Goal: Task Accomplishment & Management: Complete application form

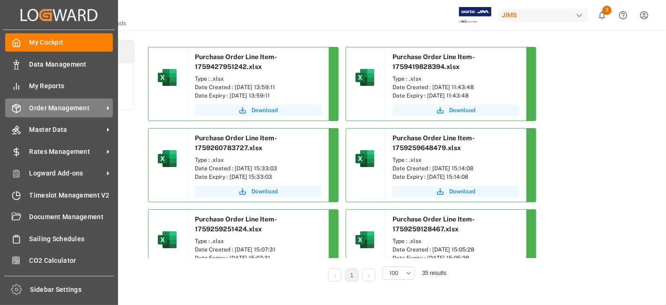
click at [56, 105] on span "Order Management" at bounding box center [67, 108] width 74 height 10
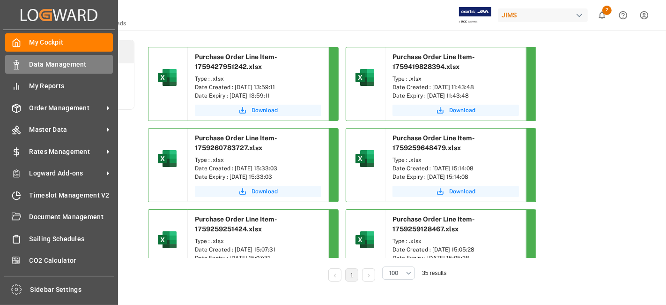
click at [53, 68] on span "Data Management" at bounding box center [72, 65] width 84 height 10
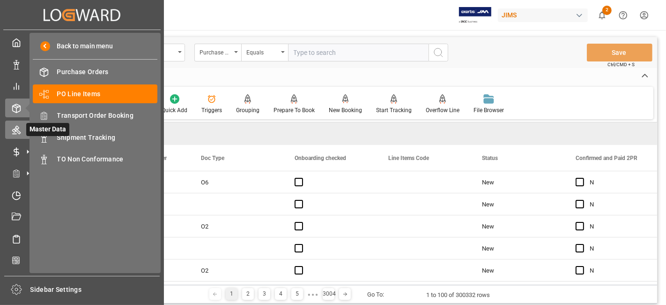
click at [16, 130] on icon at bounding box center [16, 130] width 8 height 8
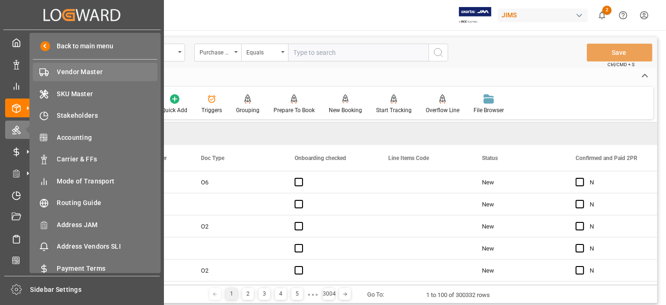
click at [82, 70] on span "Vendor Master" at bounding box center [107, 72] width 101 height 10
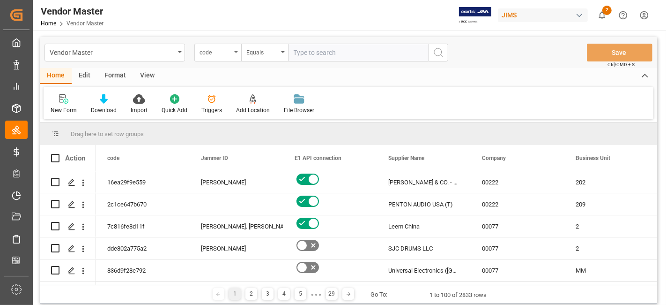
click at [238, 57] on div "code" at bounding box center [217, 53] width 47 height 18
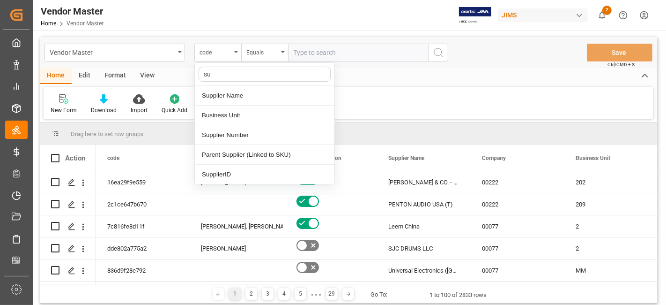
type input "sup"
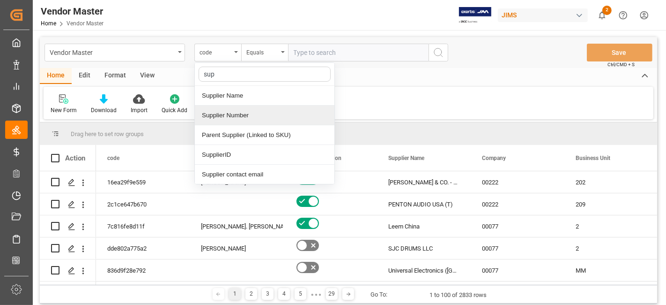
click at [263, 116] on div "Supplier Number" at bounding box center [265, 115] width 140 height 20
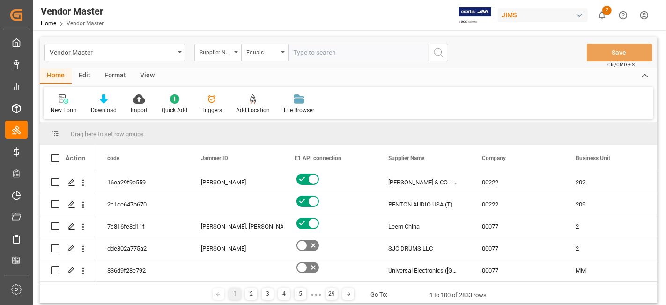
click at [317, 60] on input "text" at bounding box center [358, 53] width 141 height 18
paste input "675527"
type input "675527"
click at [435, 53] on icon "search button" at bounding box center [438, 52] width 11 height 11
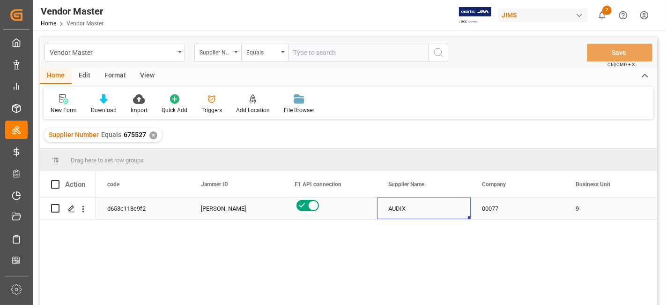
click at [439, 207] on div "AUDIX" at bounding box center [424, 208] width 94 height 22
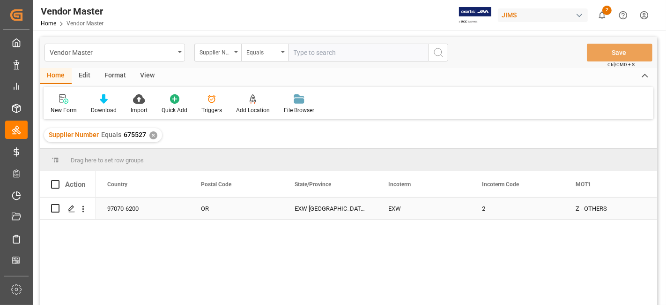
scroll to position [0, 2062]
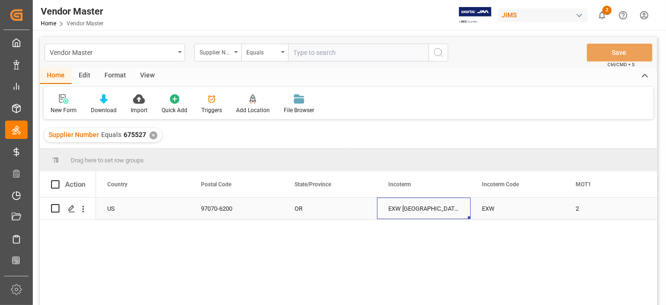
click at [422, 209] on div "EXW Wilsonville OR US" at bounding box center [424, 208] width 94 height 22
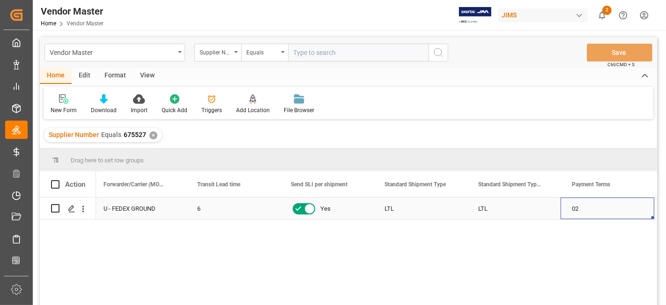
scroll to position [0, 0]
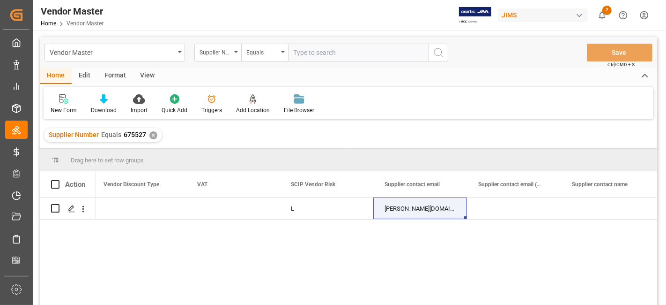
click at [327, 50] on input "text" at bounding box center [358, 53] width 141 height 18
paste input "609495"
type input "609495"
click at [438, 53] on icon "search button" at bounding box center [438, 52] width 11 height 11
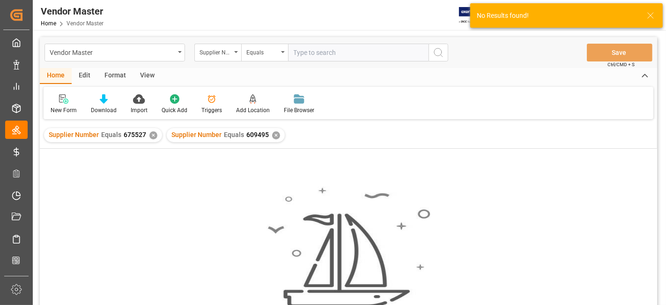
click at [276, 138] on div "Supplier Number Equals 609495 ✕" at bounding box center [226, 135] width 118 height 14
click at [274, 136] on div "✕" at bounding box center [276, 135] width 8 height 8
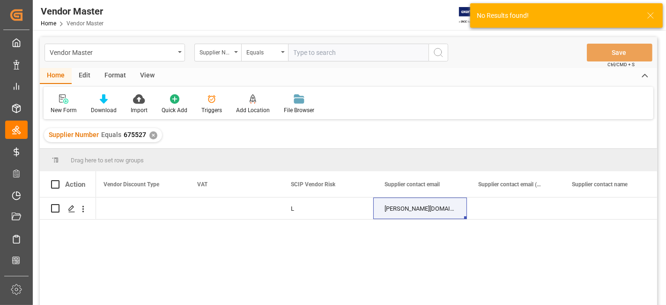
click at [150, 137] on div "✕" at bounding box center [153, 135] width 8 height 8
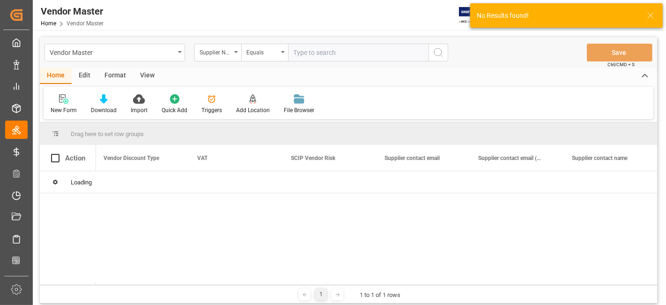
click at [320, 55] on input "text" at bounding box center [358, 53] width 141 height 18
paste input "609495"
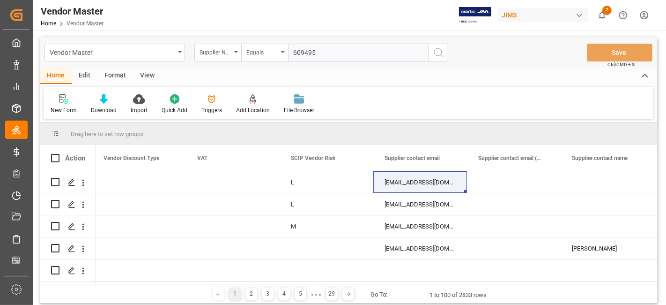
type input "609495"
click at [440, 50] on icon "search button" at bounding box center [438, 52] width 11 height 11
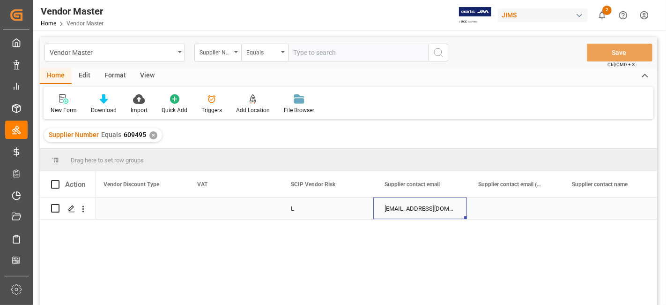
click at [405, 208] on div "orders@rfvenue.com" at bounding box center [420, 208] width 94 height 22
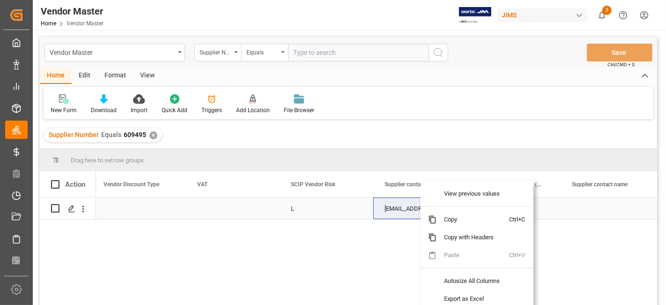
click at [328, 218] on div "L" at bounding box center [326, 209] width 71 height 22
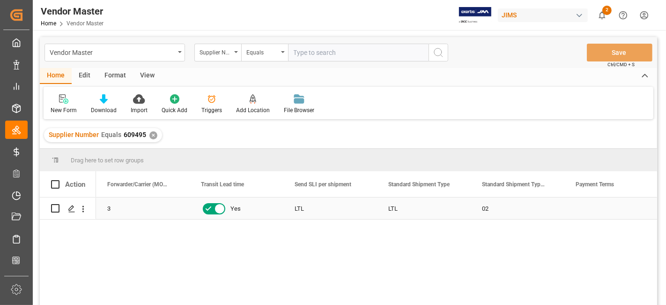
scroll to position [0, 2999]
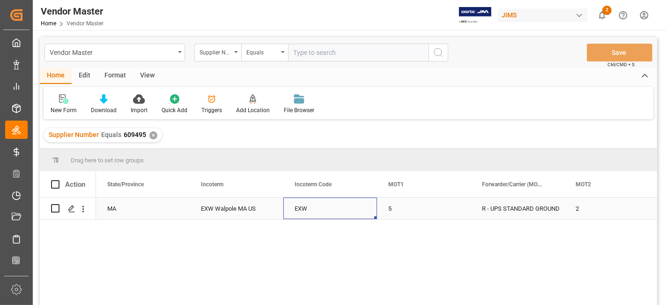
click at [332, 208] on div "EXW" at bounding box center [330, 208] width 94 height 22
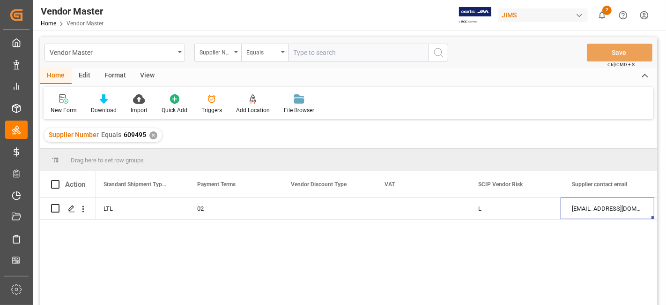
scroll to position [0, 3471]
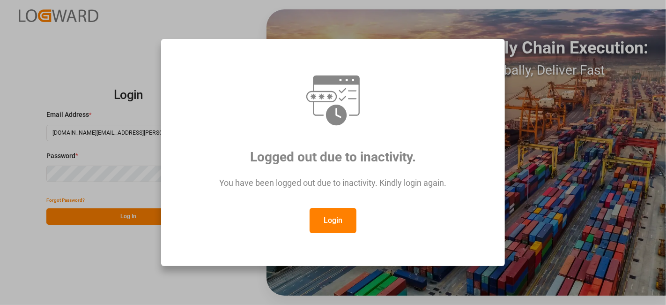
click at [339, 227] on button "Login" at bounding box center [333, 220] width 47 height 25
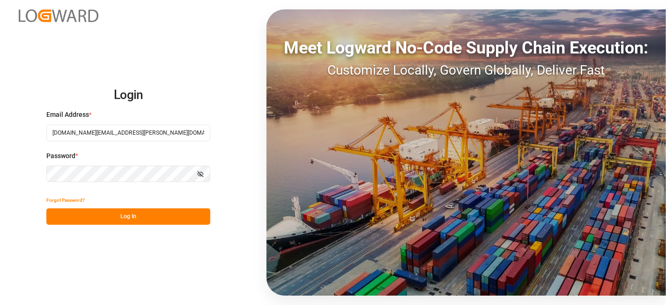
click at [139, 214] on button "Log In" at bounding box center [128, 216] width 164 height 16
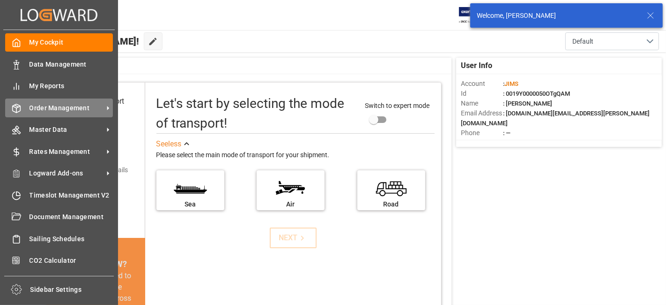
click at [56, 106] on span "Order Management" at bounding box center [67, 108] width 74 height 10
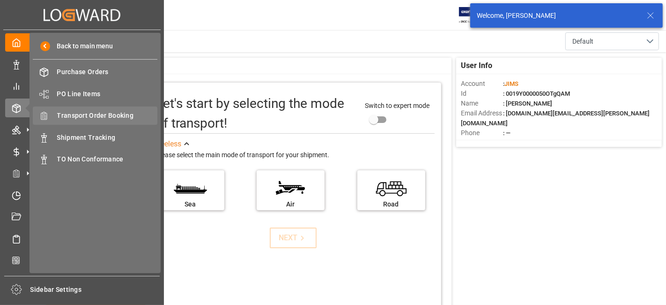
click at [107, 113] on span "Transport Order Booking" at bounding box center [107, 116] width 101 height 10
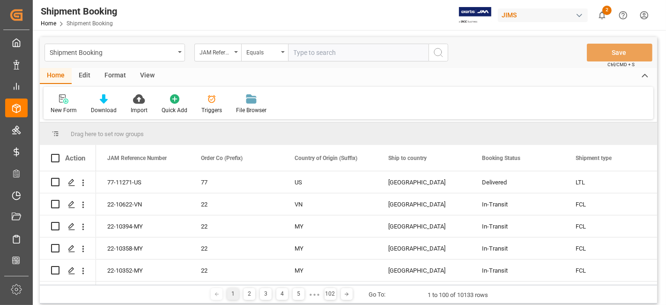
click at [316, 47] on input "text" at bounding box center [358, 53] width 141 height 18
type input "77-11324-US"
click at [442, 55] on icon "search button" at bounding box center [438, 52] width 11 height 11
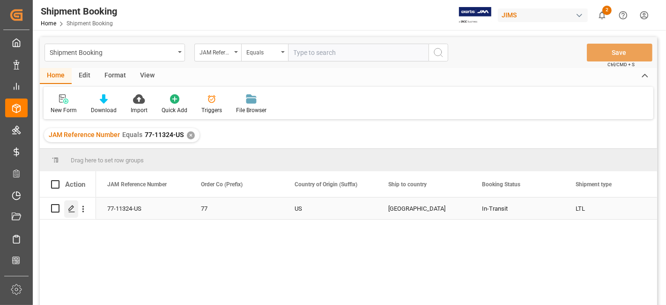
click at [74, 207] on icon "Press SPACE to select this row." at bounding box center [71, 208] width 7 height 7
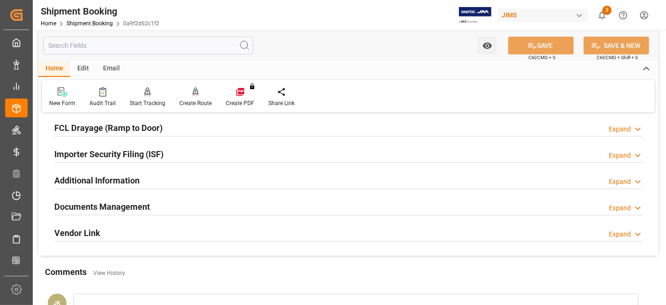
click at [160, 201] on div "Documents Management Expand" at bounding box center [348, 206] width 589 height 18
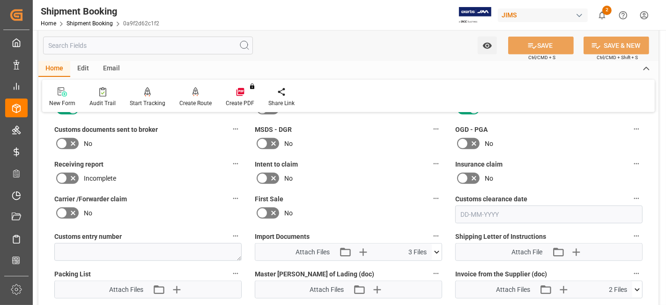
scroll to position [416, 0]
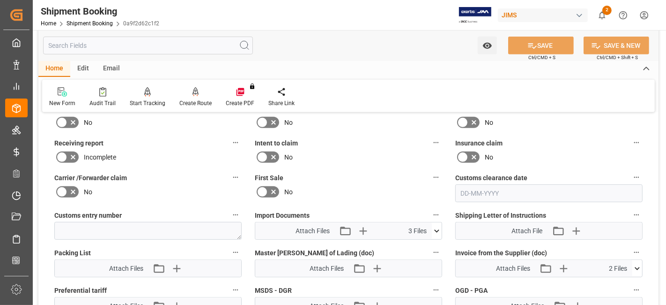
drag, startPoint x: 72, startPoint y: 118, endPoint x: 87, endPoint y: 127, distance: 17.8
click at [73, 120] on icon at bounding box center [73, 122] width 5 height 5
click at [0, 0] on input "checkbox" at bounding box center [0, 0] width 0 height 0
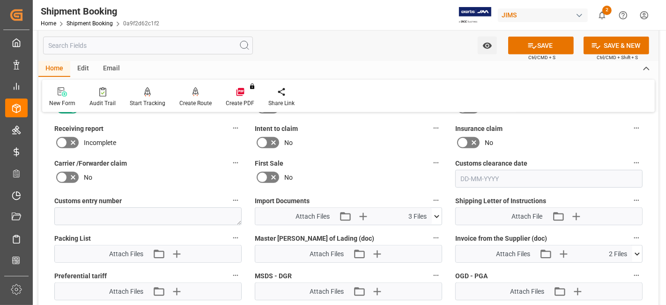
scroll to position [469, 0]
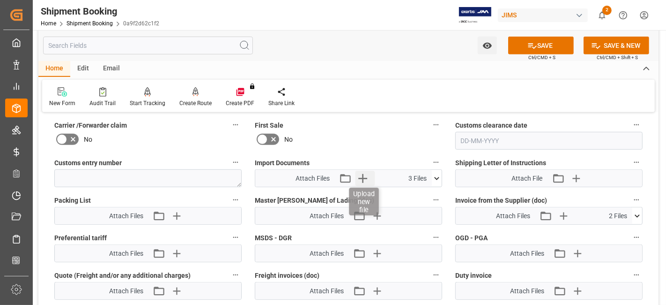
click at [368, 178] on icon "button" at bounding box center [363, 178] width 15 height 15
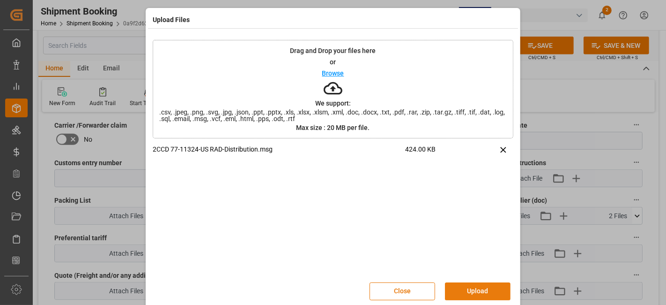
click at [470, 288] on button "Upload" at bounding box center [478, 291] width 66 height 18
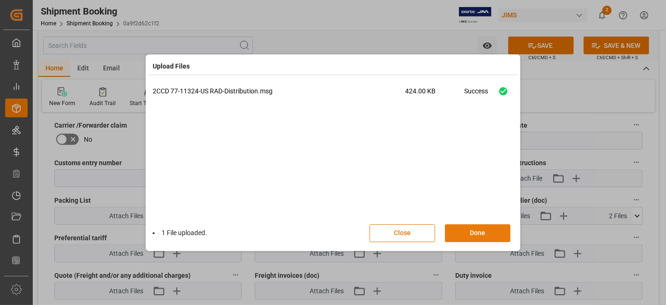
click at [472, 238] on button "Done" at bounding box center [478, 233] width 66 height 18
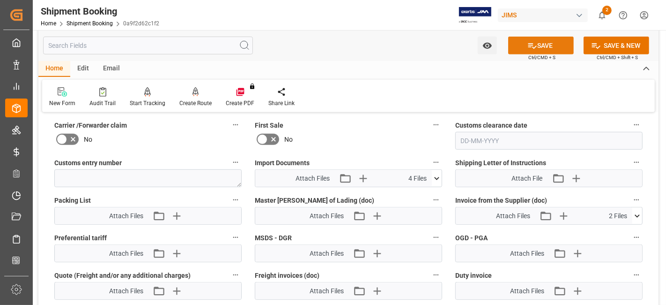
click at [525, 47] on button "SAVE" at bounding box center [541, 46] width 66 height 18
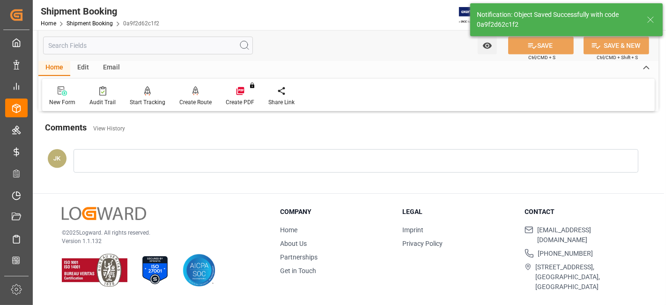
scroll to position [396, 0]
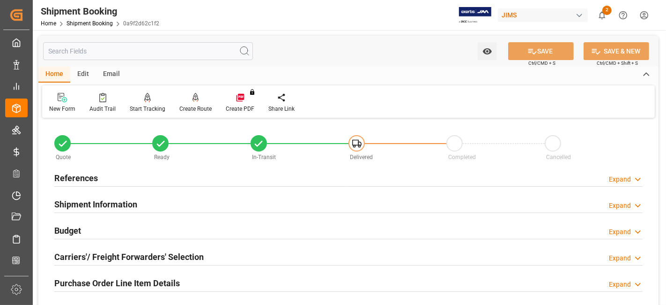
scroll to position [396, 0]
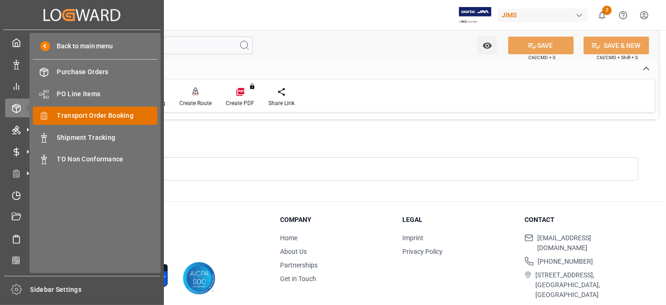
click at [118, 115] on span "Transport Order Booking" at bounding box center [107, 116] width 101 height 10
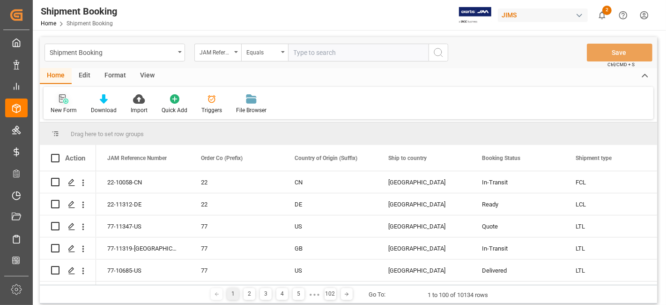
click at [72, 106] on div "New Form" at bounding box center [64, 110] width 26 height 8
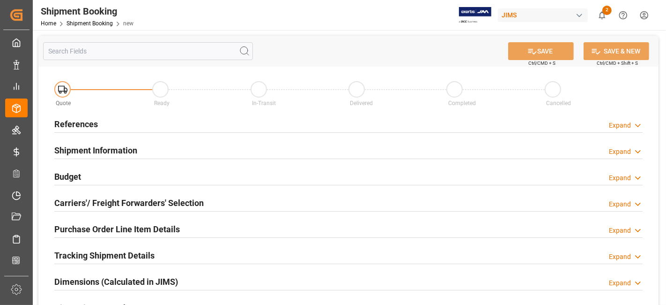
click at [145, 121] on div "References Expand" at bounding box center [348, 123] width 589 height 18
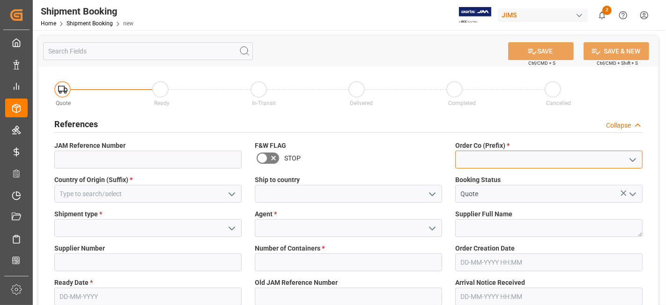
click at [639, 162] on input at bounding box center [548, 159] width 187 height 18
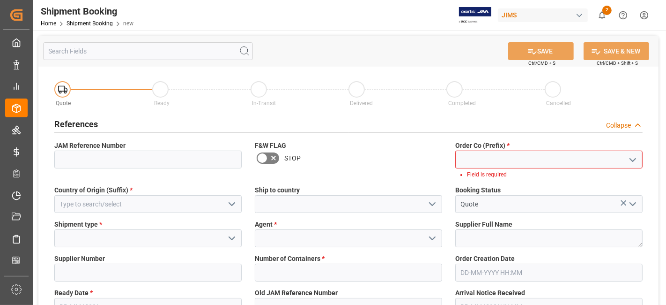
click at [490, 159] on input at bounding box center [548, 159] width 187 height 18
click at [634, 160] on icon "open menu" at bounding box center [632, 159] width 11 height 11
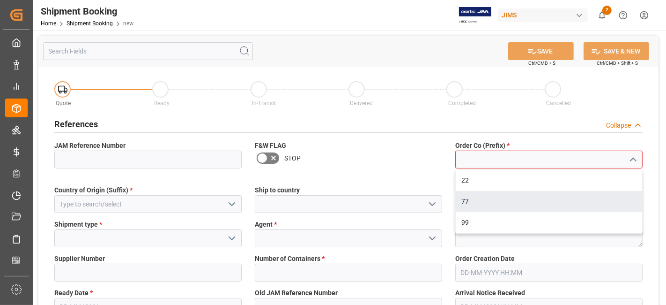
click at [577, 199] on div "77" at bounding box center [549, 201] width 186 height 21
type input "77"
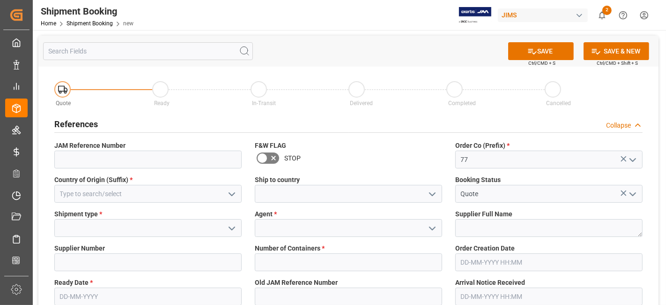
click at [225, 190] on button "open menu" at bounding box center [231, 193] width 14 height 15
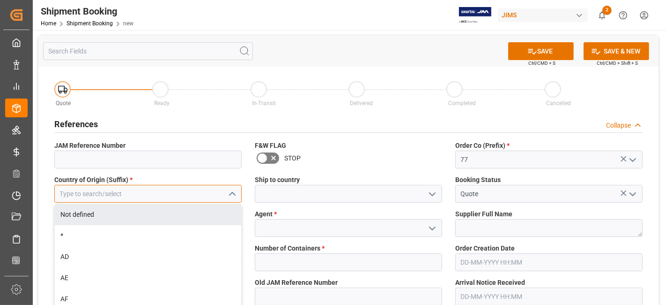
click at [112, 192] on input at bounding box center [147, 194] width 187 height 18
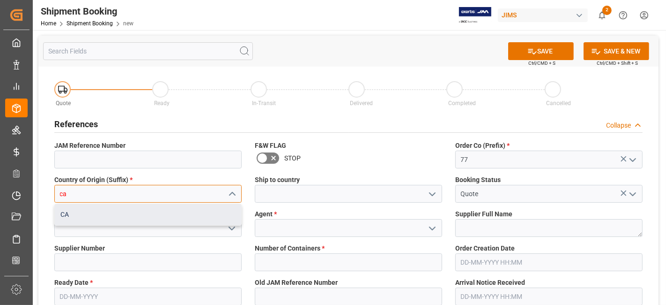
click at [92, 216] on div "CA" at bounding box center [148, 214] width 186 height 21
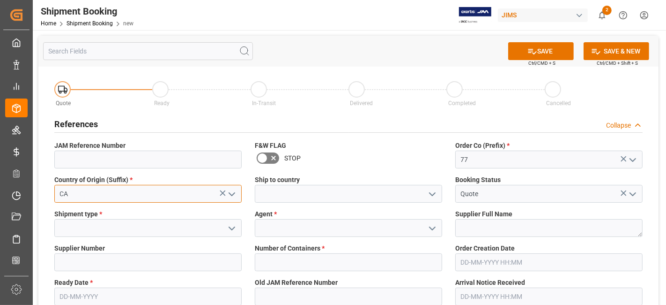
type input "CA"
click at [432, 194] on polyline "open menu" at bounding box center [433, 194] width 6 height 3
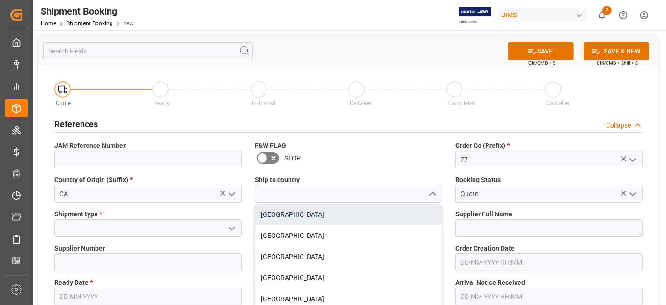
click at [392, 216] on div "[GEOGRAPHIC_DATA]" at bounding box center [348, 214] width 186 height 21
type input "[GEOGRAPHIC_DATA]"
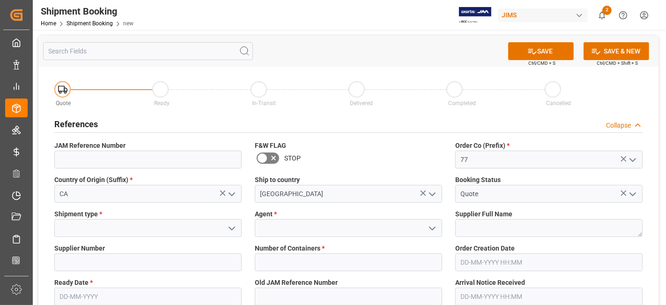
click at [229, 230] on icon "open menu" at bounding box center [231, 228] width 11 height 11
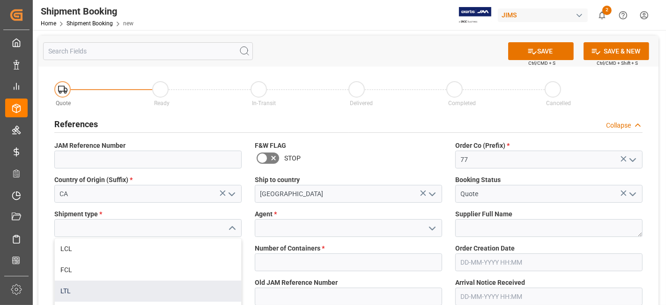
click at [136, 286] on div "LTL" at bounding box center [148, 290] width 186 height 21
type input "LTL"
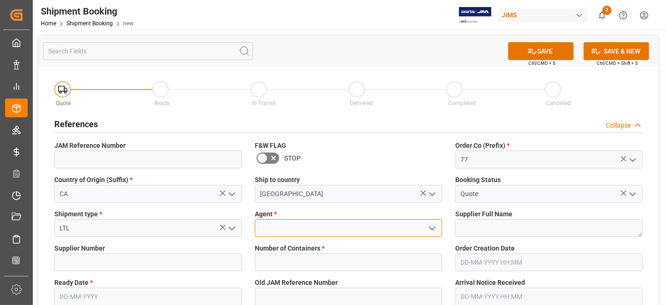
click at [371, 232] on input at bounding box center [348, 228] width 187 height 18
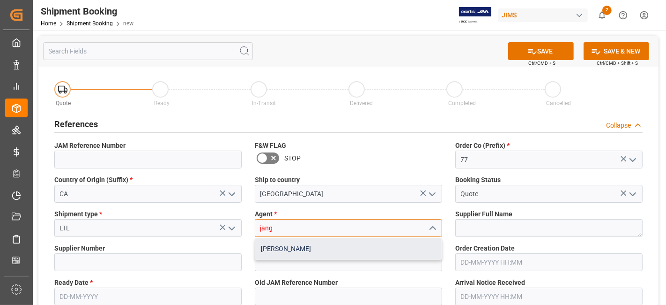
click at [335, 250] on div "[PERSON_NAME]" at bounding box center [348, 248] width 186 height 21
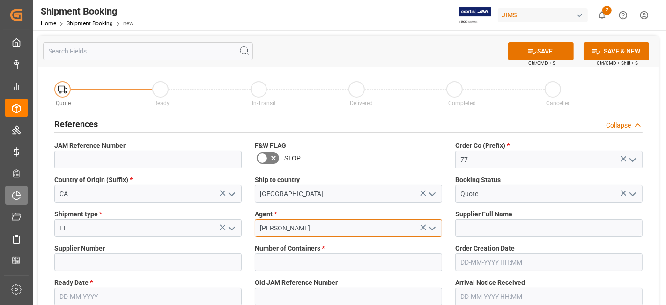
type input "[PERSON_NAME]"
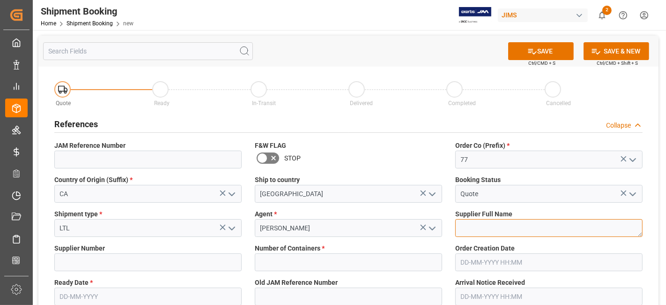
click at [488, 235] on textarea at bounding box center [548, 228] width 187 height 18
paste textarea "Montreal Printing"
type textarea "Montreal Printing"
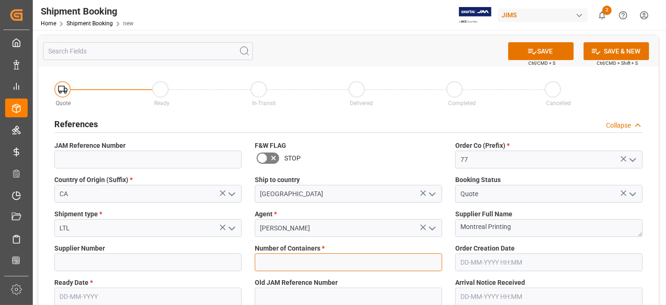
drag, startPoint x: 363, startPoint y: 264, endPoint x: 353, endPoint y: 253, distance: 14.6
click at [363, 264] on input "text" at bounding box center [348, 262] width 187 height 18
type input "0"
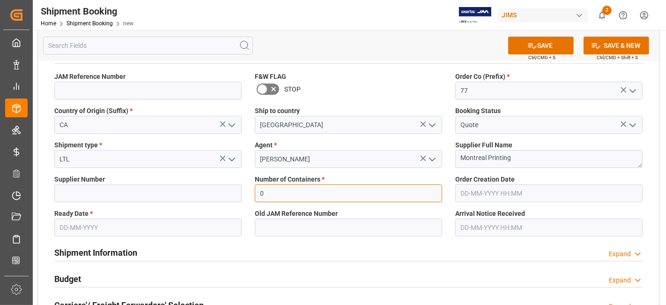
scroll to position [104, 0]
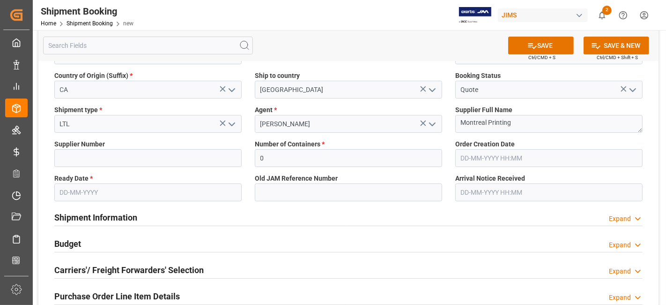
click at [80, 186] on input "text" at bounding box center [147, 192] width 187 height 18
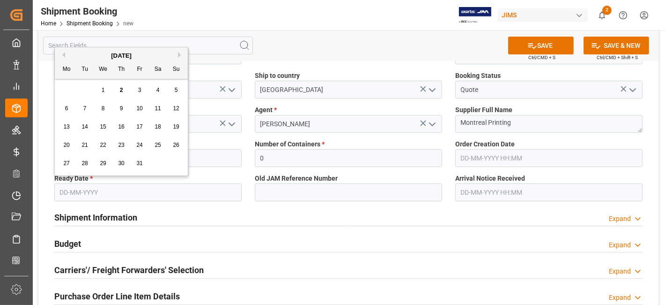
click at [91, 134] on div "13 14 15 16 17 18 19" at bounding box center [122, 127] width 128 height 18
click at [105, 90] on div "1" at bounding box center [103, 90] width 12 height 11
type input "[DATE]"
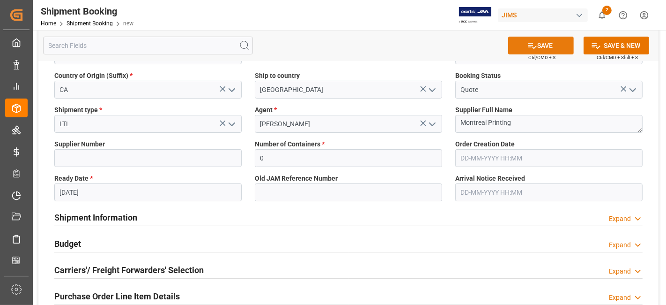
click at [523, 46] on button "SAVE" at bounding box center [541, 46] width 66 height 18
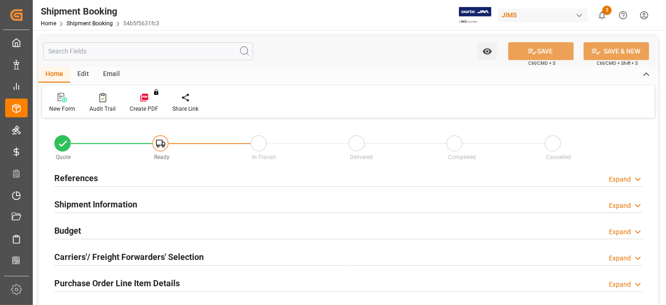
type input "0"
type input "[DATE]"
click at [70, 176] on h2 "References" at bounding box center [76, 178] width 44 height 13
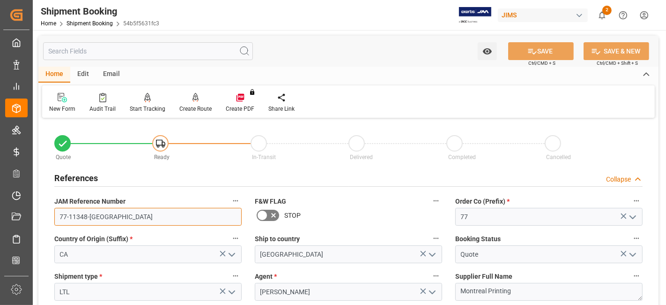
drag, startPoint x: 113, startPoint y: 216, endPoint x: 58, endPoint y: 213, distance: 55.4
click at [58, 213] on input "77-11348-[GEOGRAPHIC_DATA]" at bounding box center [147, 217] width 187 height 18
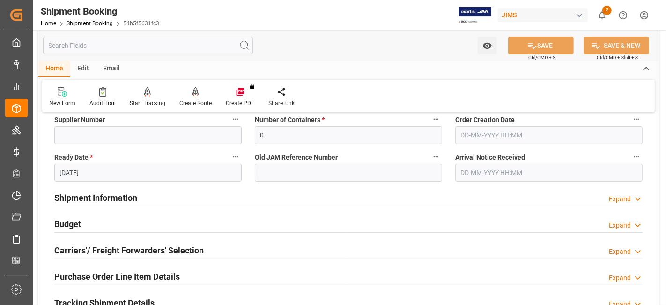
scroll to position [208, 0]
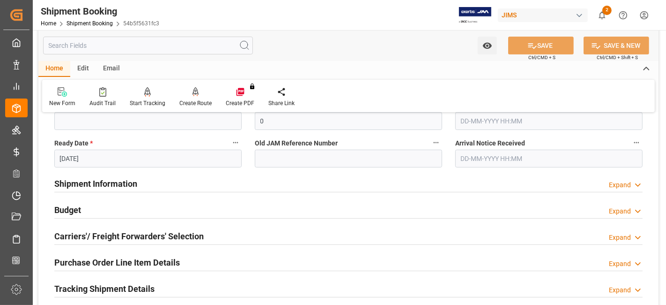
click at [131, 178] on h2 "Shipment Information" at bounding box center [95, 183] width 83 height 13
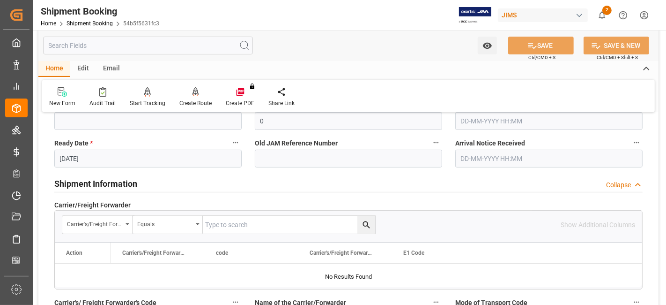
click at [131, 178] on h2 "Shipment Information" at bounding box center [95, 183] width 83 height 13
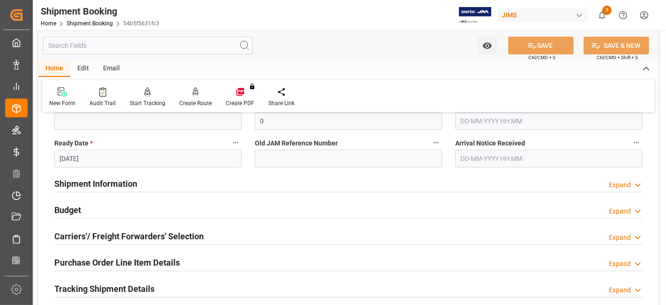
scroll to position [260, 0]
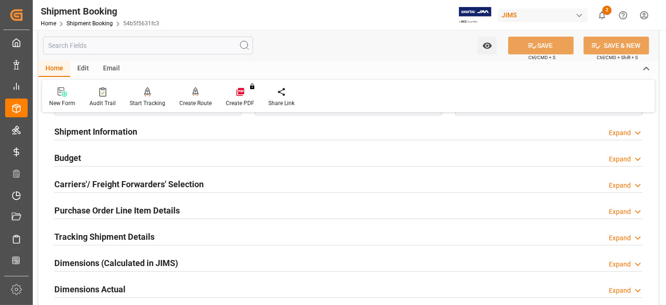
click at [147, 187] on h2 "Carriers'/ Freight Forwarders' Selection" at bounding box center [128, 184] width 149 height 13
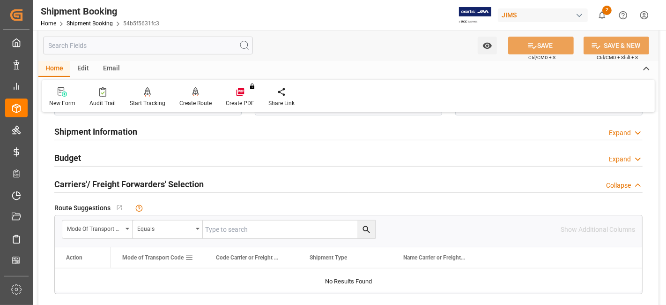
scroll to position [364, 0]
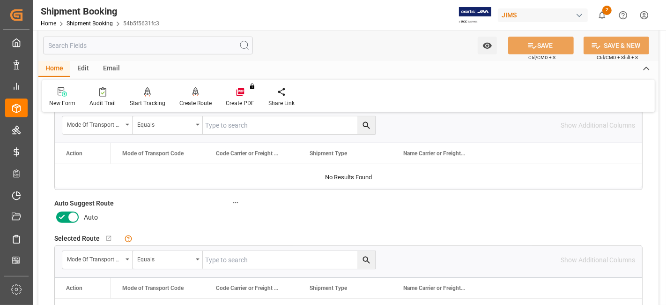
click at [59, 217] on icon at bounding box center [61, 216] width 11 height 11
click at [0, 0] on input "checkbox" at bounding box center [0, 0] width 0 height 0
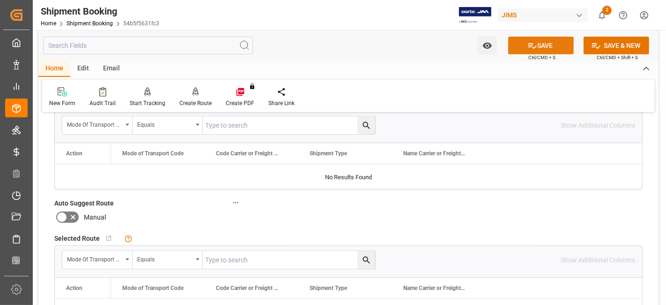
click at [532, 45] on icon at bounding box center [533, 46] width 10 height 10
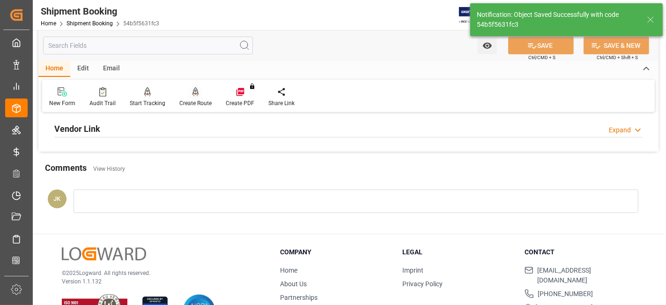
scroll to position [177, 0]
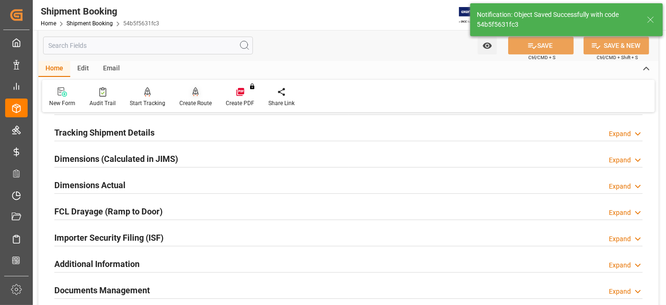
click at [199, 104] on div "Create Route" at bounding box center [195, 103] width 32 height 8
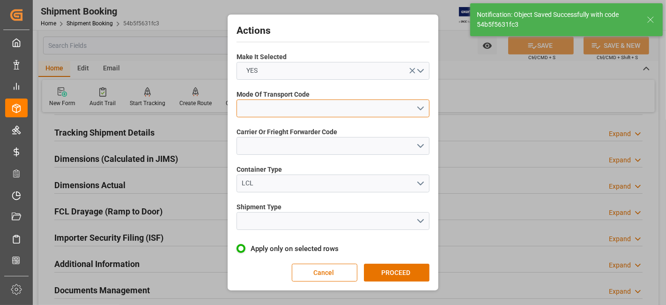
click at [417, 106] on button "open menu" at bounding box center [333, 108] width 193 height 18
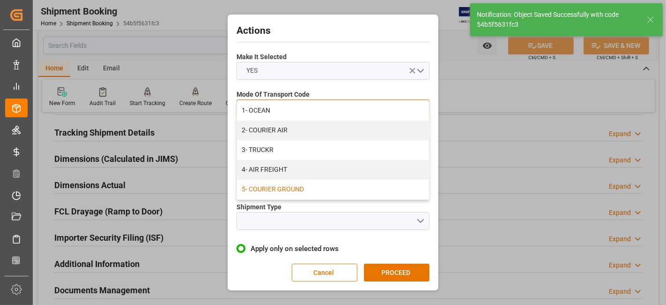
click at [390, 182] on div "5- COURIER GROUND" at bounding box center [333, 189] width 192 height 20
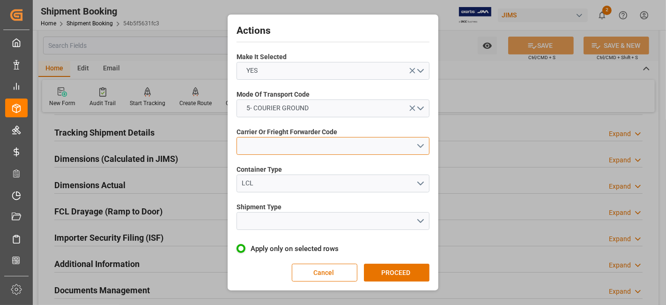
click at [418, 147] on button "open menu" at bounding box center [333, 146] width 193 height 18
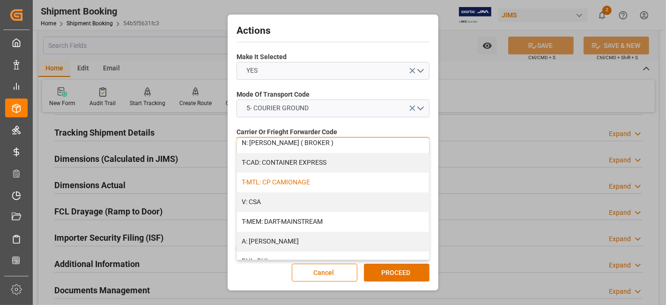
scroll to position [52, 0]
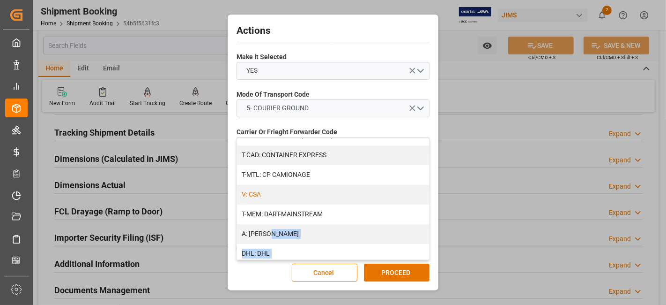
drag, startPoint x: 429, startPoint y: 165, endPoint x: 425, endPoint y: 186, distance: 21.4
click at [425, 232] on div "ABF: ABF C: [PERSON_NAME] ( FORWARDER) N: [PERSON_NAME] ( BROKER ) T-CAD: CONTA…" at bounding box center [333, 199] width 193 height 122
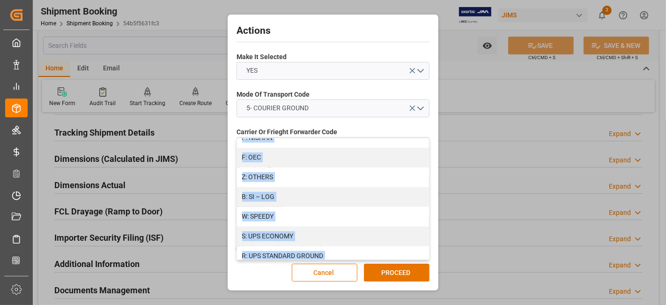
scroll to position [587, 0]
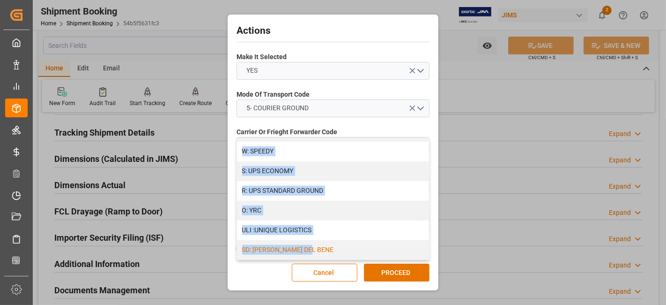
click at [314, 251] on div "SD: [PERSON_NAME] DEL BENE" at bounding box center [333, 250] width 192 height 20
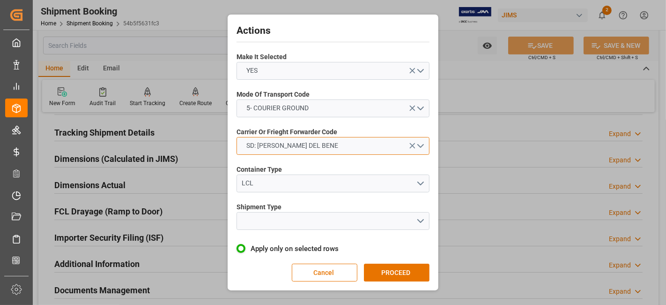
click at [428, 145] on button "SD: [PERSON_NAME] DEL BENE" at bounding box center [333, 146] width 193 height 18
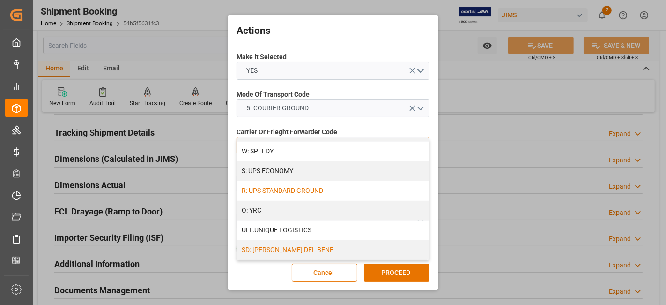
click at [343, 190] on div "R: UPS STANDARD GROUND" at bounding box center [333, 191] width 192 height 20
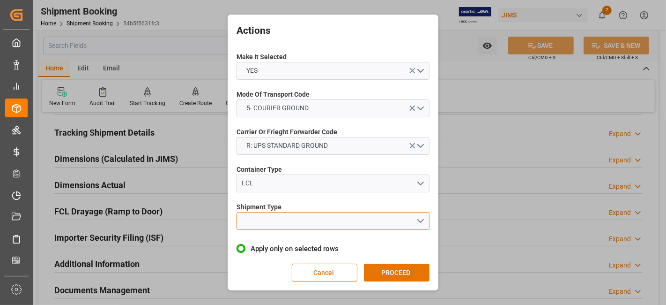
click at [421, 219] on button "open menu" at bounding box center [333, 221] width 193 height 18
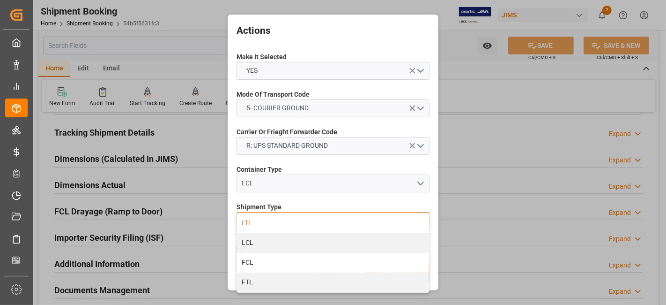
click at [353, 223] on div "LTL" at bounding box center [333, 223] width 192 height 20
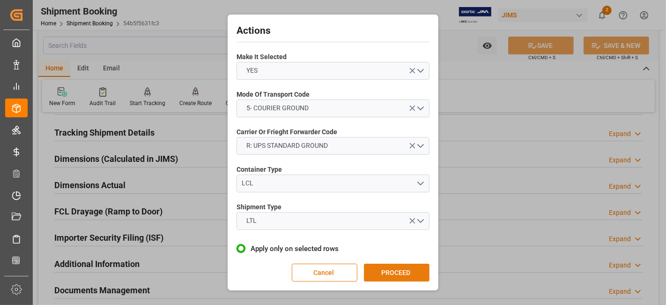
click at [403, 268] on button "PROCEED" at bounding box center [397, 272] width 66 height 18
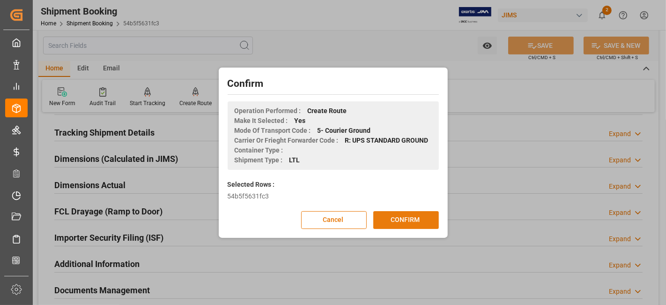
click at [405, 213] on button "CONFIRM" at bounding box center [406, 220] width 66 height 18
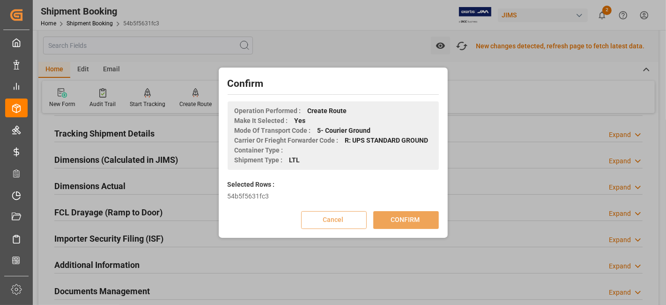
scroll to position [178, 0]
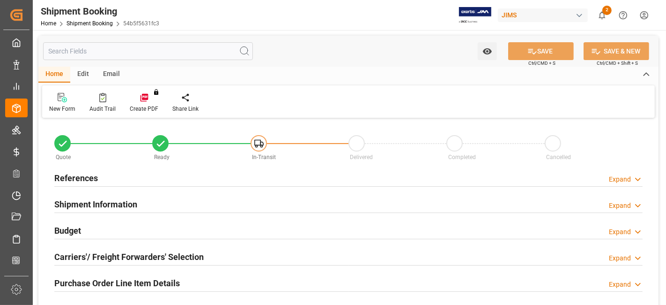
type input "0"
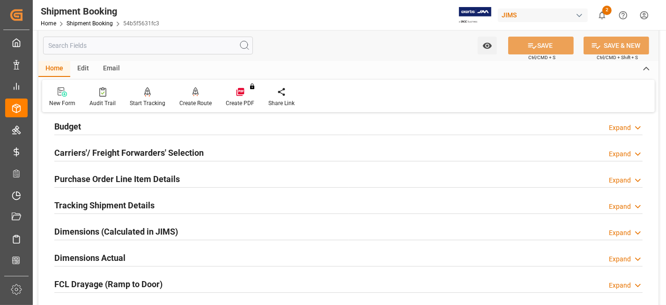
scroll to position [156, 0]
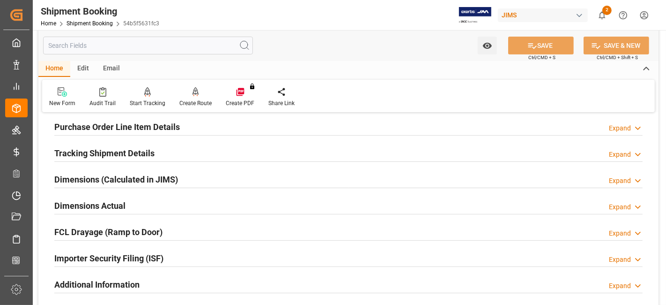
click at [116, 204] on h2 "Dimensions Actual" at bounding box center [89, 205] width 71 height 13
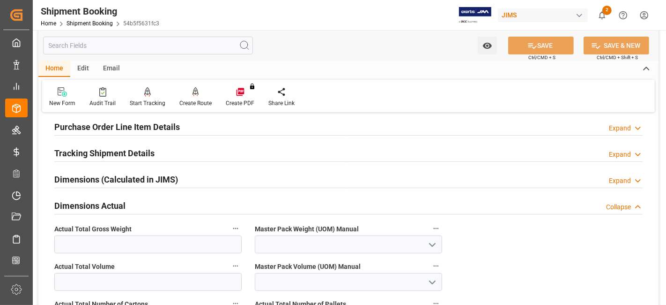
scroll to position [260, 0]
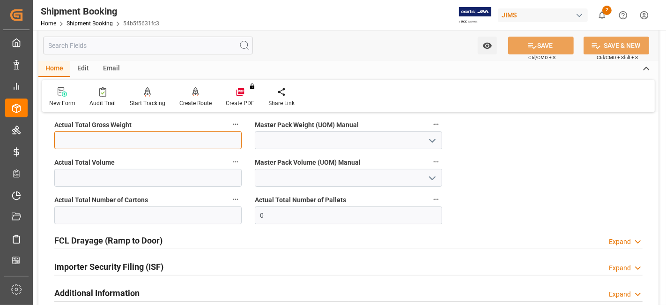
click at [94, 142] on input "text" at bounding box center [147, 140] width 187 height 18
type input "12"
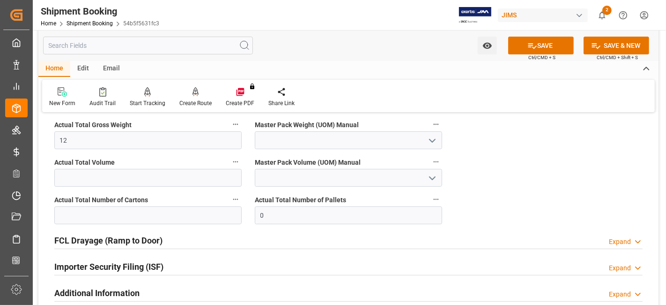
click at [427, 141] on icon "open menu" at bounding box center [432, 140] width 11 height 11
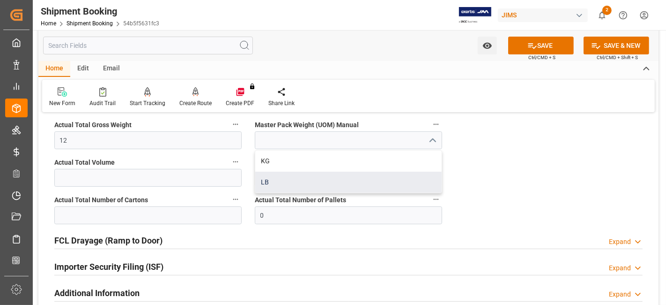
click at [381, 174] on div "LB" at bounding box center [348, 182] width 186 height 21
type input "LB"
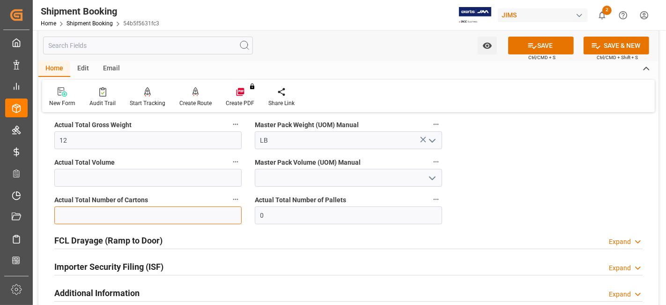
click at [108, 215] on input "text" at bounding box center [147, 215] width 187 height 18
type input "1"
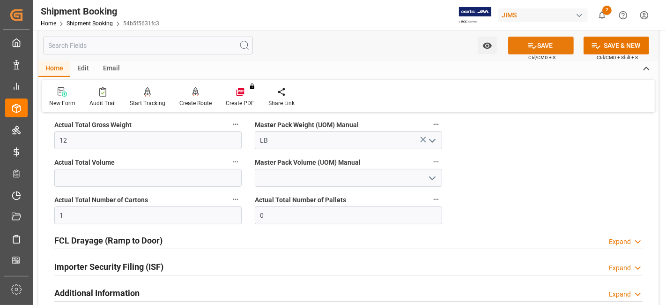
click at [533, 46] on icon at bounding box center [533, 46] width 10 height 10
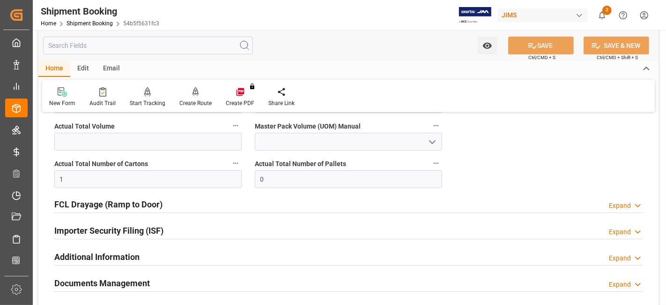
scroll to position [312, 0]
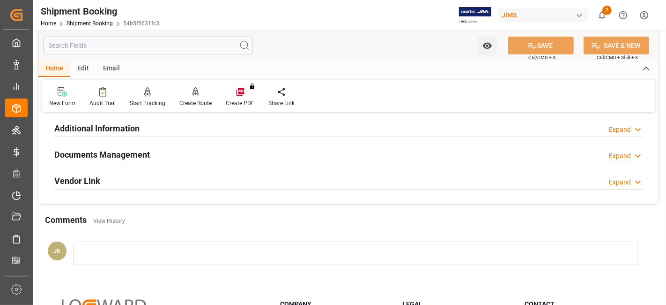
click at [160, 153] on div "Documents Management Expand" at bounding box center [348, 154] width 589 height 18
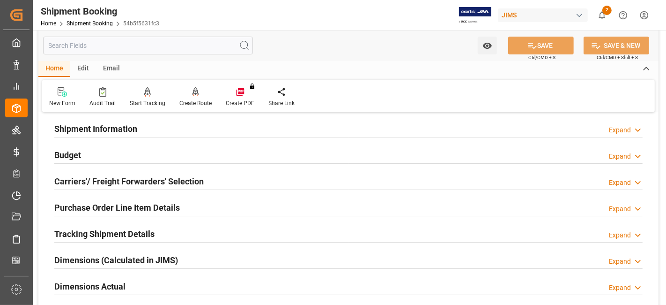
scroll to position [104, 0]
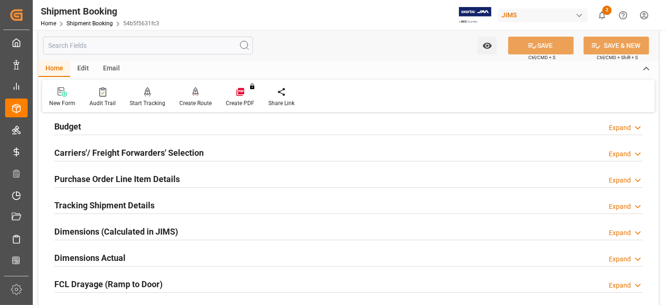
click at [113, 202] on h2 "Tracking Shipment Details" at bounding box center [104, 205] width 100 height 13
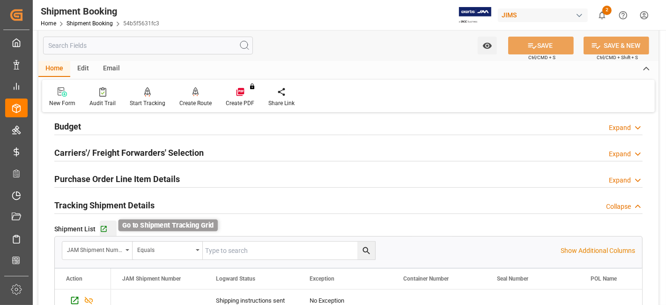
click at [104, 226] on icon "button" at bounding box center [104, 229] width 6 height 6
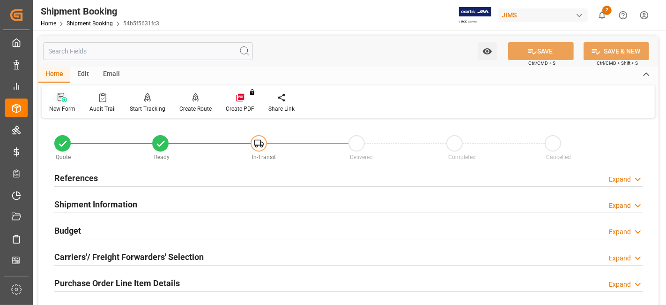
click at [59, 106] on div "New Form" at bounding box center [62, 108] width 26 height 8
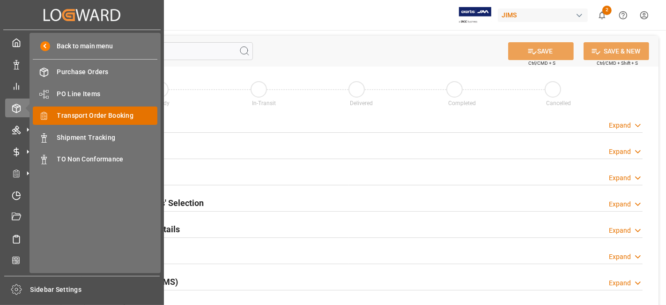
click at [102, 108] on div "Transport Order Booking Transport Order Booking" at bounding box center [95, 115] width 125 height 18
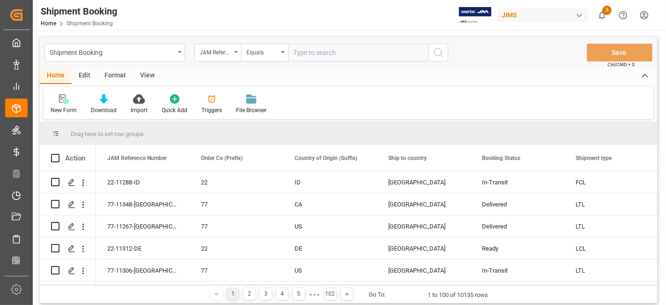
click at [62, 105] on div "New Form" at bounding box center [64, 104] width 40 height 21
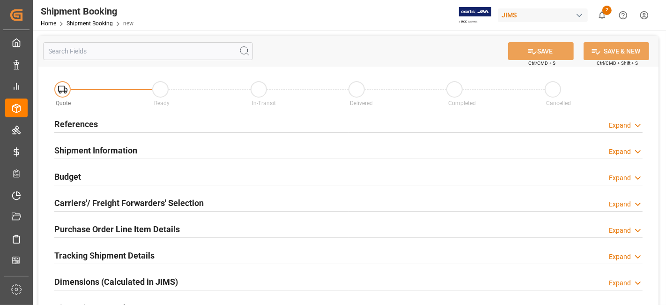
click at [202, 120] on div "References Expand" at bounding box center [348, 123] width 589 height 18
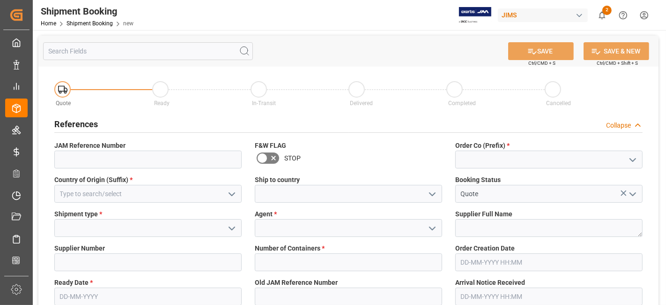
click at [633, 164] on icon "open menu" at bounding box center [632, 159] width 11 height 11
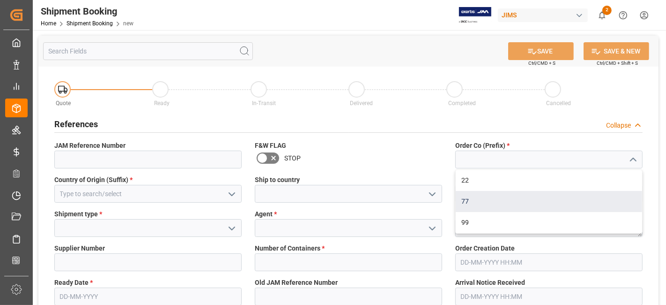
click at [563, 194] on div "77" at bounding box center [549, 201] width 186 height 21
type input "77"
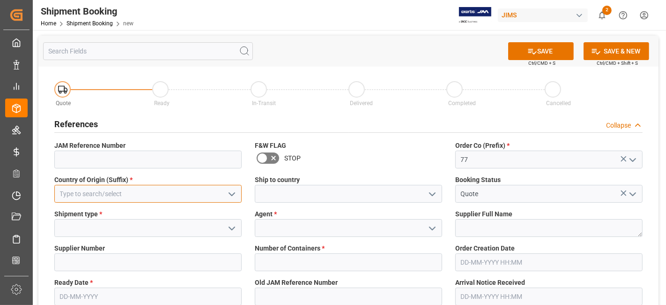
click at [178, 192] on input at bounding box center [147, 194] width 187 height 18
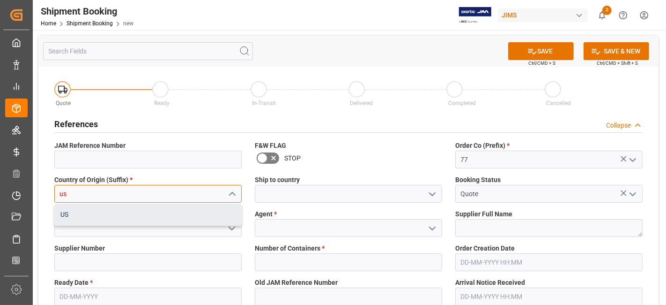
click at [177, 211] on div "US" at bounding box center [148, 214] width 186 height 21
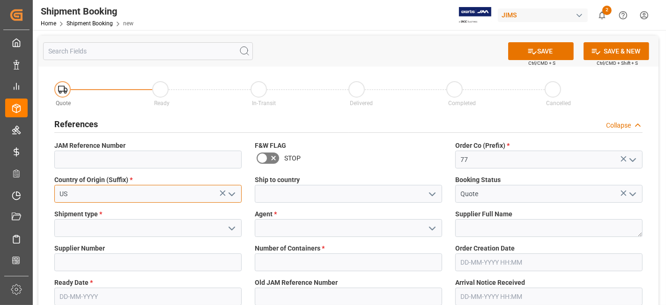
type input "US"
click at [425, 197] on button "open menu" at bounding box center [432, 193] width 14 height 15
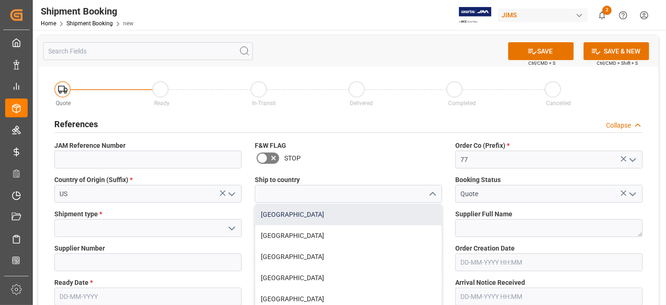
click at [380, 217] on div "[GEOGRAPHIC_DATA]" at bounding box center [348, 214] width 186 height 21
type input "[GEOGRAPHIC_DATA]"
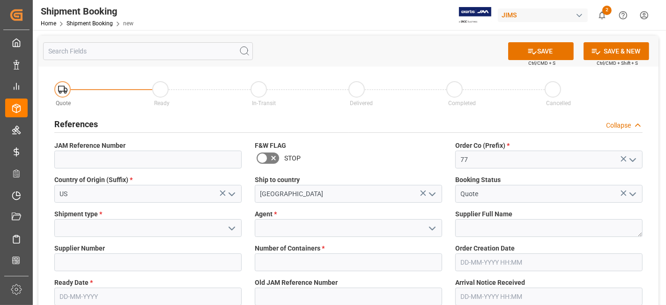
click at [238, 234] on button "open menu" at bounding box center [231, 228] width 14 height 15
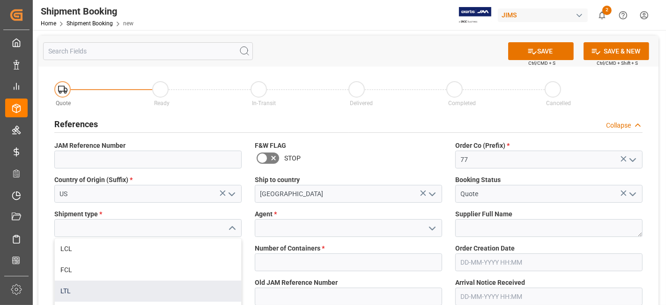
click at [159, 288] on div "LTL" at bounding box center [148, 290] width 186 height 21
type input "LTL"
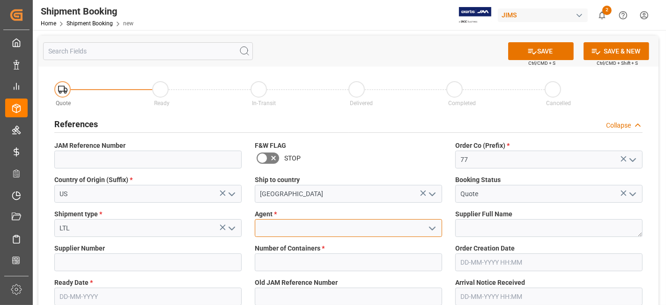
click at [338, 234] on input at bounding box center [348, 228] width 187 height 18
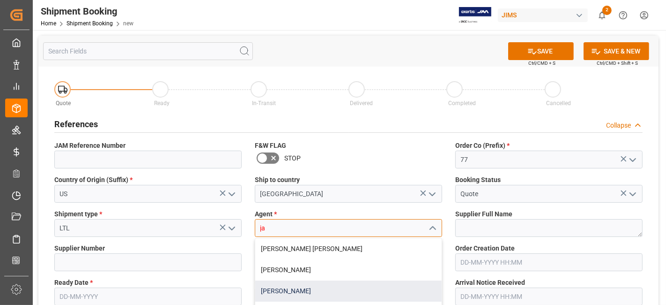
click at [326, 287] on div "[PERSON_NAME]" at bounding box center [348, 290] width 186 height 21
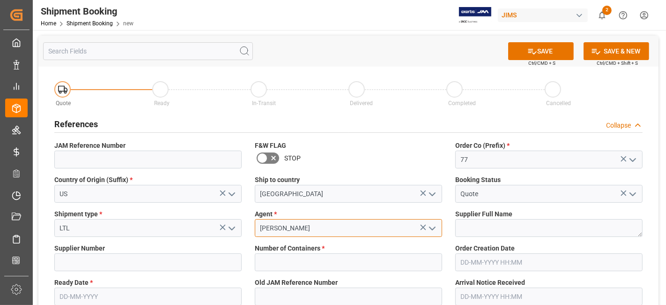
type input "[PERSON_NAME]"
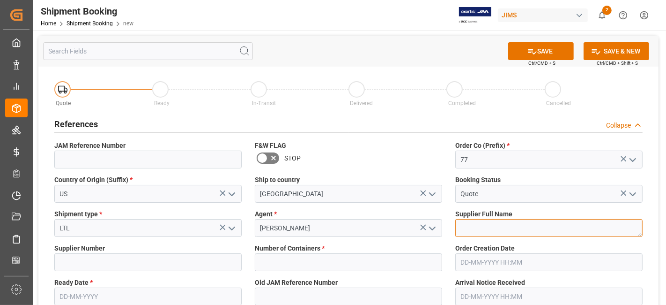
click at [515, 231] on textarea at bounding box center [548, 228] width 187 height 18
paste textarea "Harman Professional, Inc."
type textarea "Harman Professional, Inc."
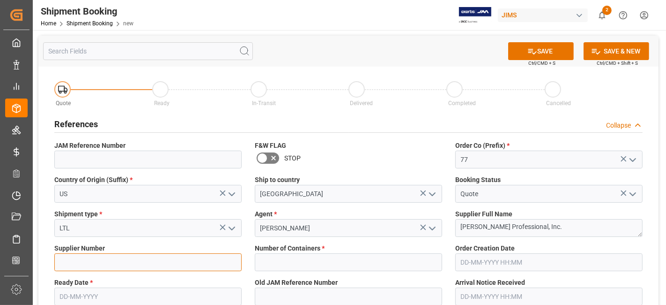
click at [119, 260] on input at bounding box center [147, 262] width 187 height 18
type input "1129"
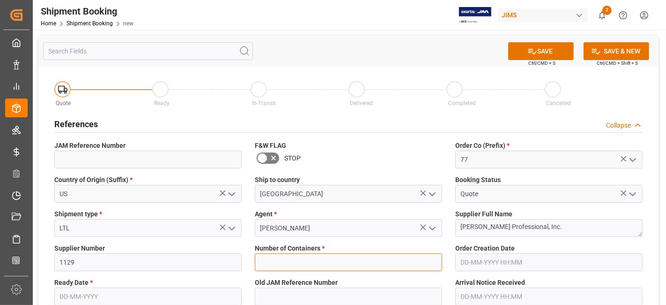
click at [346, 254] on input "text" at bounding box center [348, 262] width 187 height 18
type input "0"
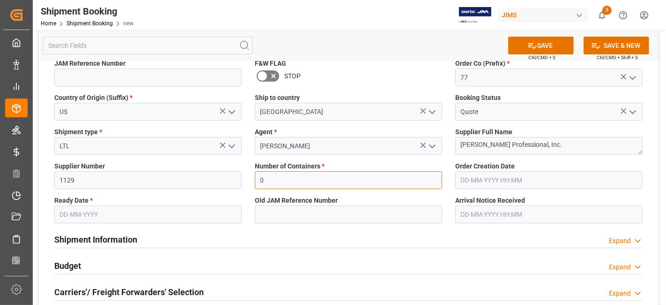
scroll to position [104, 0]
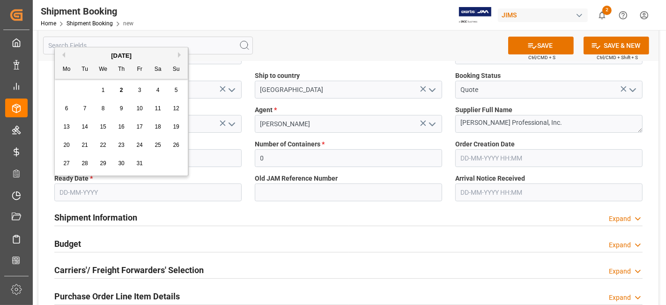
click at [152, 193] on input "text" at bounding box center [147, 192] width 187 height 18
click at [91, 118] on div "13 14 15 16 17 18 19" at bounding box center [122, 127] width 128 height 18
click at [121, 93] on span "2" at bounding box center [121, 90] width 3 height 7
type input "02-10-2025"
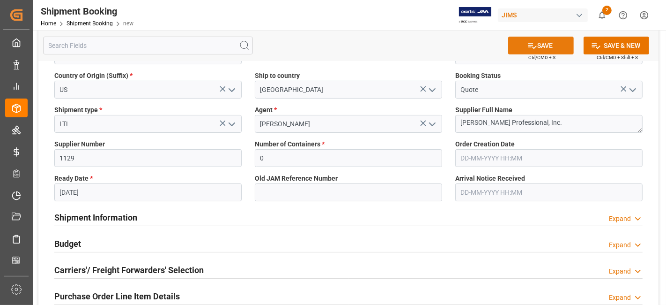
click at [522, 43] on button "SAVE" at bounding box center [541, 46] width 66 height 18
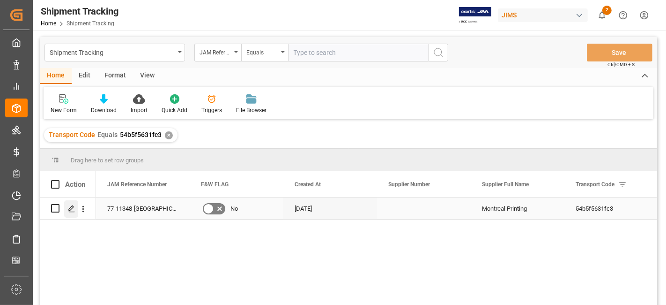
click at [71, 208] on icon "Press SPACE to select this row." at bounding box center [71, 208] width 7 height 7
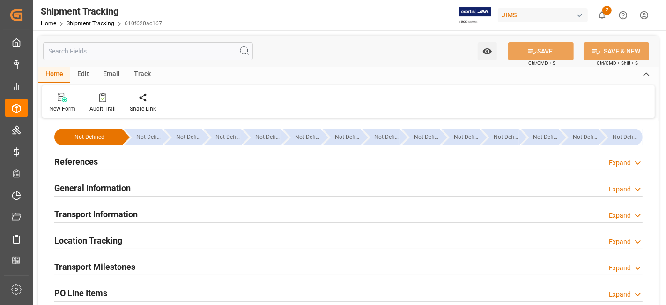
type input "[DATE]"
click at [135, 159] on div "References Expand" at bounding box center [348, 161] width 589 height 18
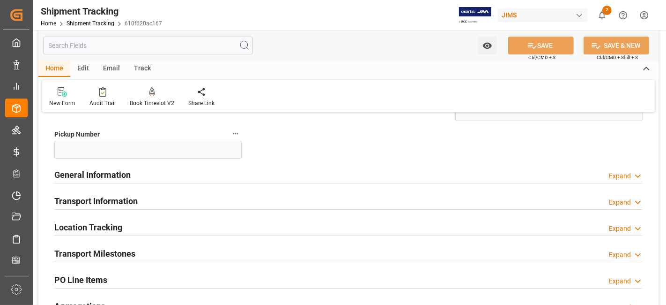
scroll to position [208, 0]
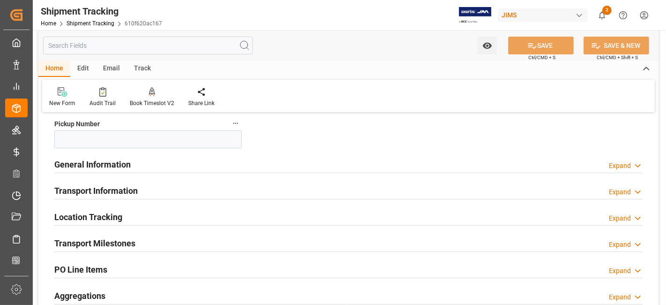
click at [207, 162] on div "General Information Expand" at bounding box center [348, 164] width 589 height 18
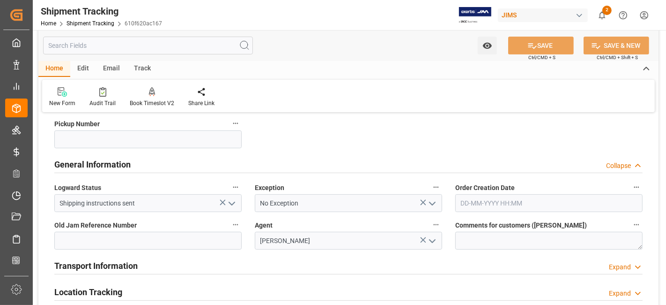
scroll to position [260, 0]
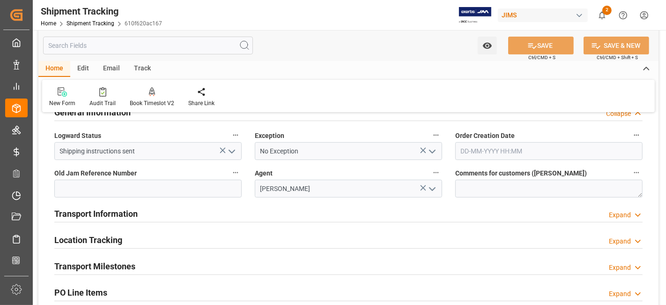
click at [433, 154] on icon "open menu" at bounding box center [432, 151] width 11 height 11
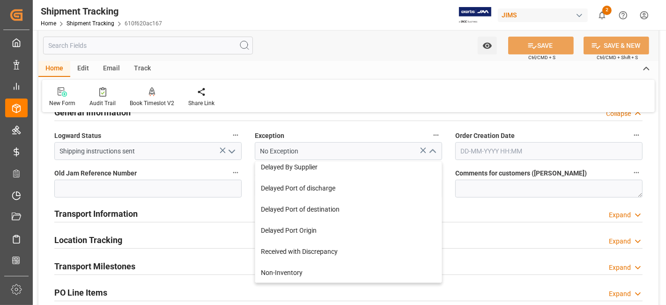
scroll to position [137, 0]
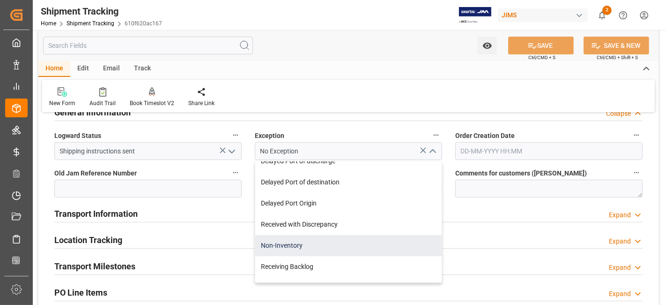
click at [346, 246] on div "Non-Inventory" at bounding box center [348, 245] width 186 height 21
type input "Non-Inventory"
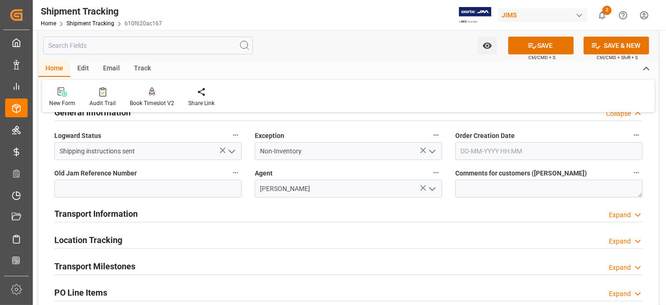
click at [433, 151] on polyline "open menu" at bounding box center [433, 151] width 6 height 3
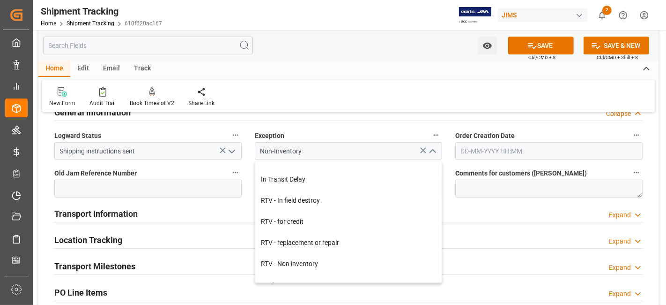
scroll to position [76, 0]
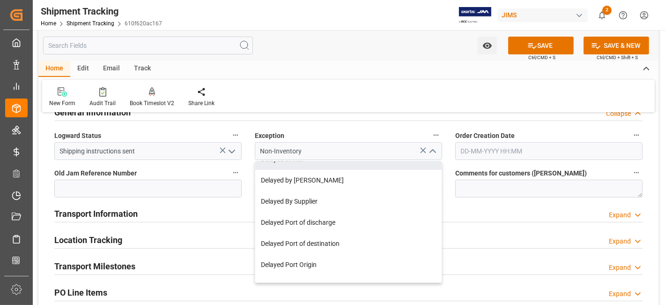
click at [340, 133] on label "Exception" at bounding box center [348, 135] width 187 height 13
click at [430, 133] on button "Exception" at bounding box center [436, 135] width 12 height 12
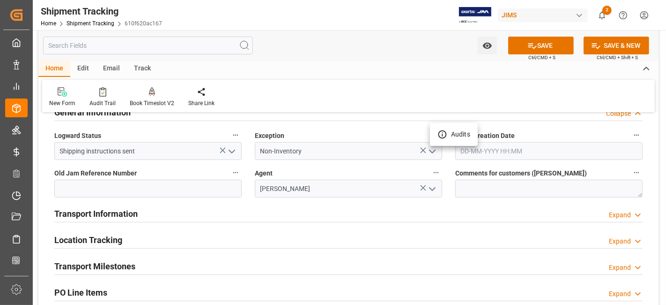
click at [490, 190] on div at bounding box center [333, 152] width 666 height 305
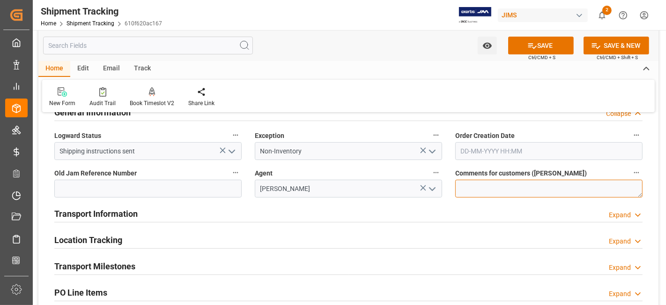
click at [481, 187] on textarea at bounding box center [548, 188] width 187 height 18
type textarea "Non-inventory for HPC show"
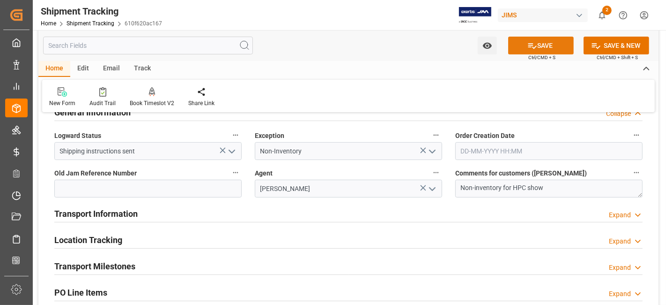
click at [546, 46] on button "SAVE" at bounding box center [541, 46] width 66 height 18
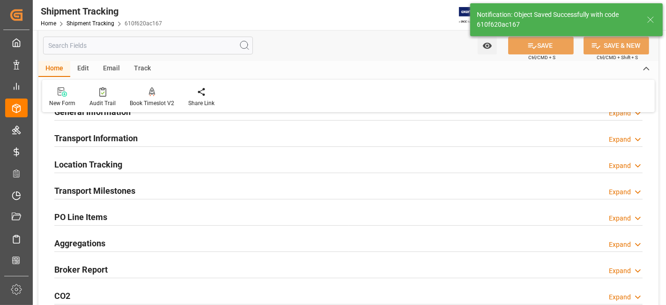
click at [135, 188] on h2 "Transport Milestones" at bounding box center [94, 190] width 81 height 13
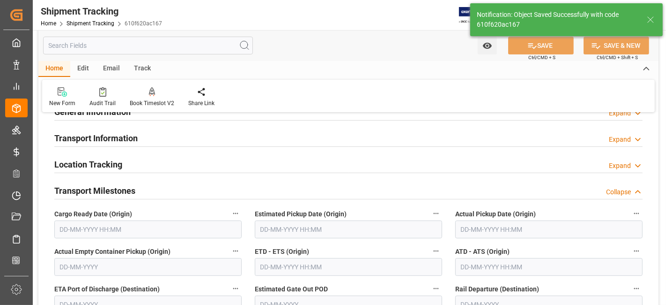
click at [139, 227] on input "text" at bounding box center [147, 229] width 187 height 18
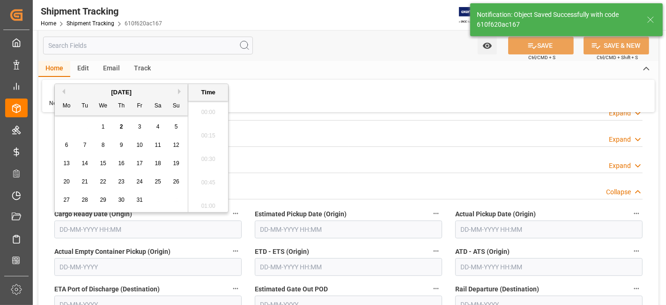
scroll to position [1525, 0]
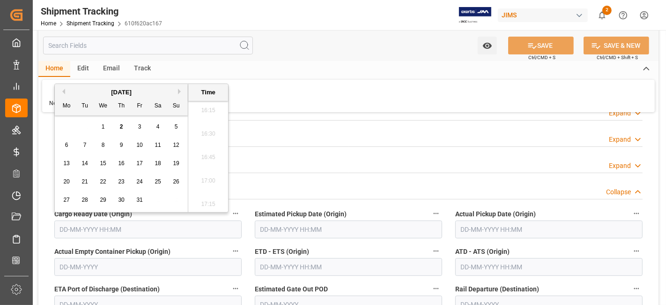
click at [102, 127] on span "1" at bounding box center [103, 126] width 3 height 7
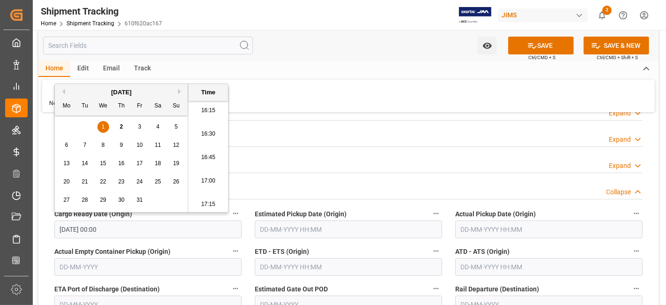
type input "01-10-2025 00:00"
click at [500, 229] on input "text" at bounding box center [548, 229] width 187 height 18
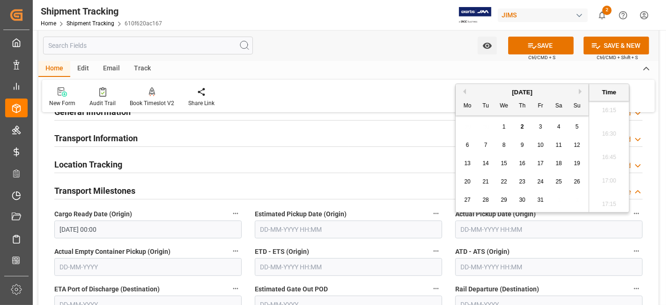
click at [505, 126] on span "1" at bounding box center [504, 126] width 3 height 7
type input "01-10-2025 00:00"
click at [343, 262] on input "text" at bounding box center [348, 267] width 187 height 18
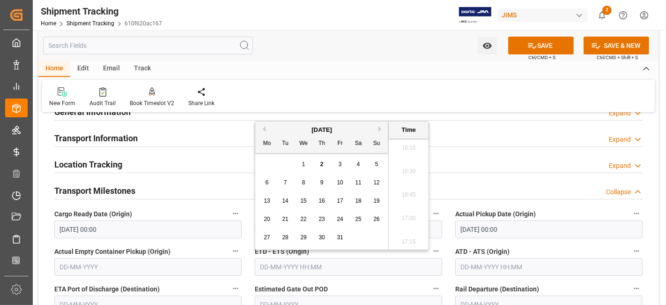
click at [307, 163] on div "1" at bounding box center [304, 164] width 12 height 11
type input "01-10-2025 00:00"
click at [201, 249] on label "Actual Empty Container Pickup (Origin)" at bounding box center [147, 251] width 187 height 13
click at [230, 249] on button "Actual Empty Container Pickup (Origin)" at bounding box center [236, 251] width 12 height 12
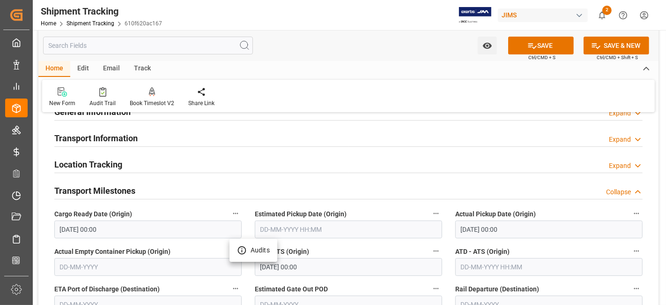
click at [202, 253] on div at bounding box center [333, 152] width 666 height 305
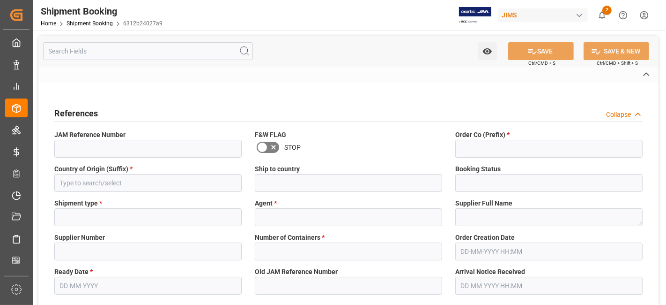
type input "77-11349-US"
type input "77"
type input "US"
type input "[GEOGRAPHIC_DATA]"
type input "Quote"
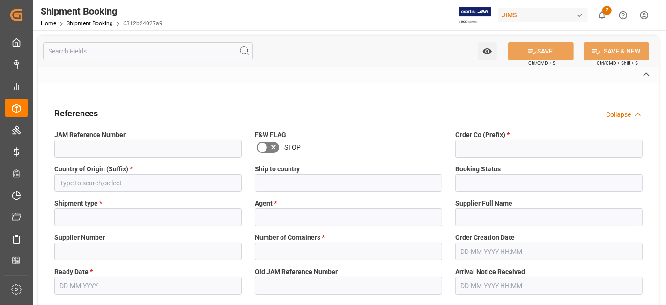
type input "LTL"
type input "[PERSON_NAME]"
type textarea "[PERSON_NAME] Professional, Inc."
type input "1129"
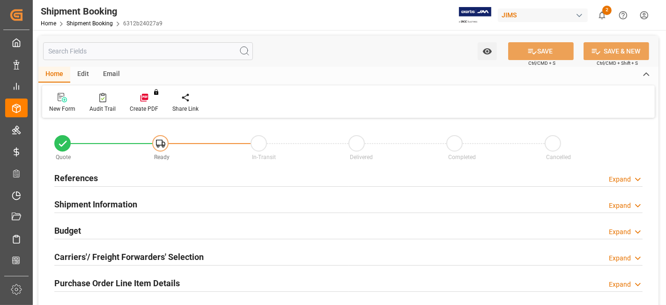
type input "0"
type input "[DATE]"
click at [112, 174] on div "References Expand" at bounding box center [348, 177] width 589 height 18
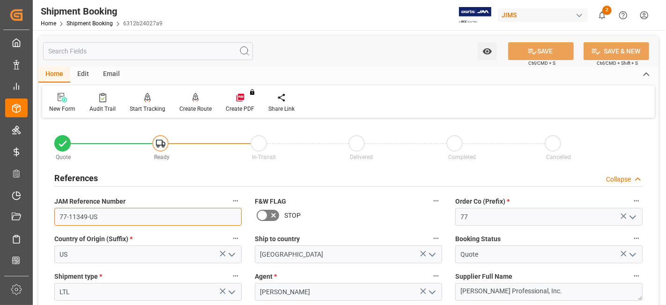
drag, startPoint x: 121, startPoint y: 222, endPoint x: 34, endPoint y: 223, distance: 87.2
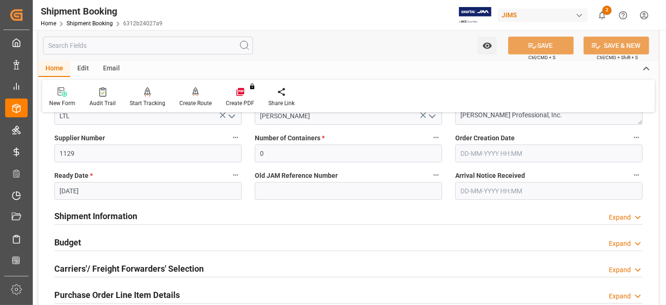
scroll to position [208, 0]
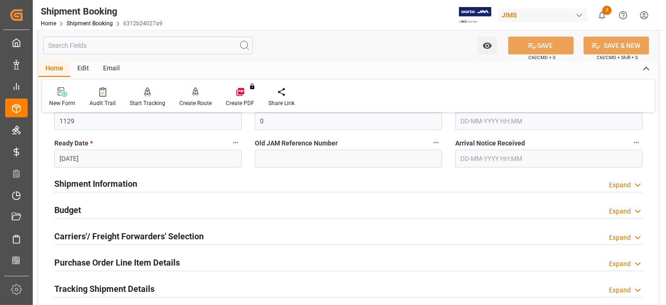
click at [125, 183] on h2 "Shipment Information" at bounding box center [95, 183] width 83 height 13
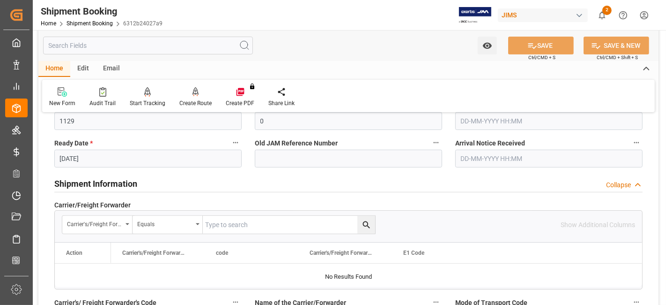
click at [125, 183] on h2 "Shipment Information" at bounding box center [95, 183] width 83 height 13
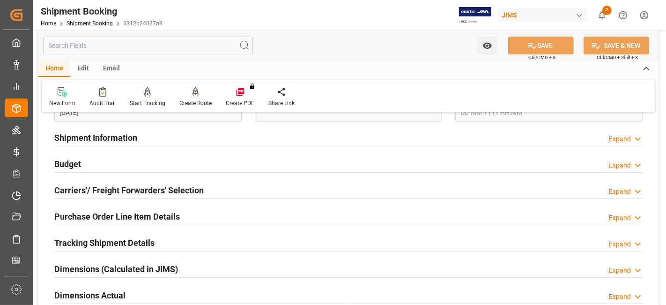
scroll to position [312, 0]
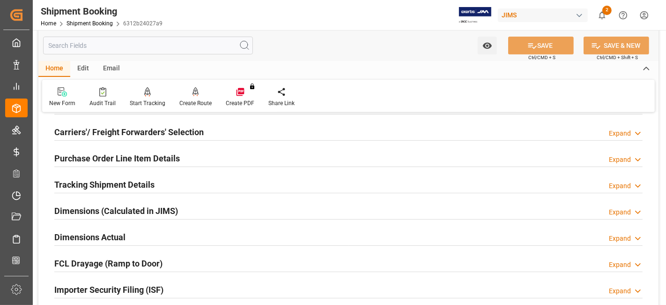
click at [119, 131] on h2 "Carriers'/ Freight Forwarders' Selection" at bounding box center [128, 132] width 149 height 13
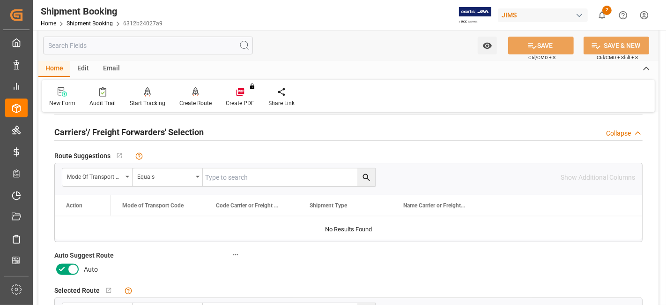
click at [63, 270] on icon at bounding box center [61, 268] width 11 height 11
click at [0, 0] on input "checkbox" at bounding box center [0, 0] width 0 height 0
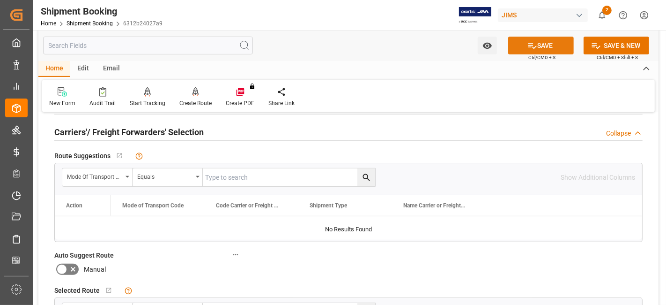
click at [536, 49] on button "SAVE" at bounding box center [541, 46] width 66 height 18
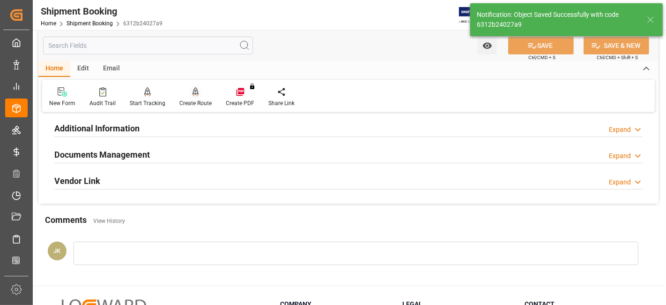
scroll to position [125, 0]
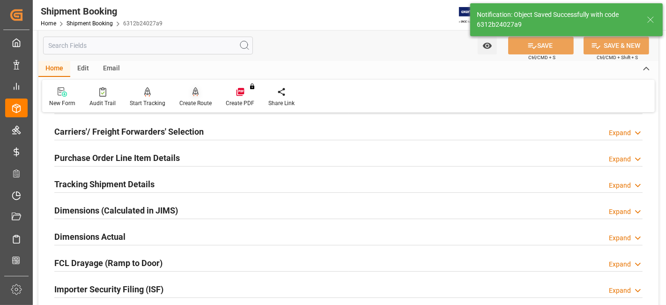
click at [190, 99] on div "Create Route" at bounding box center [195, 103] width 32 height 8
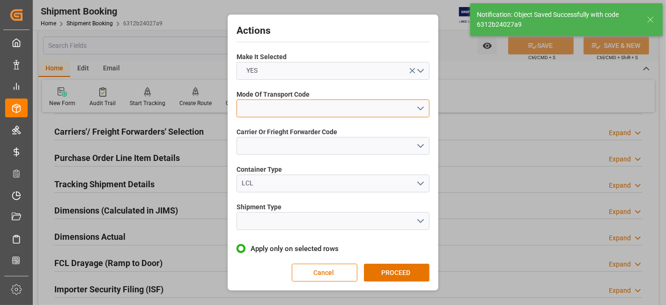
click at [424, 107] on button "open menu" at bounding box center [333, 108] width 193 height 18
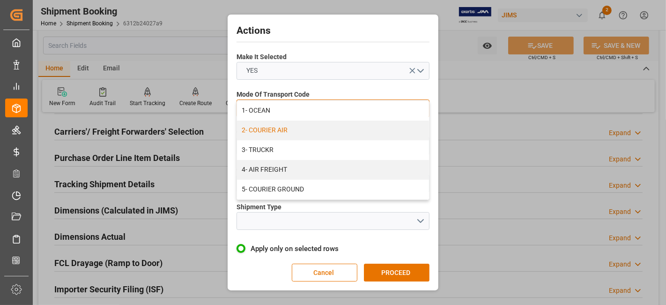
click at [283, 130] on div "2- COURIER AIR" at bounding box center [333, 130] width 192 height 20
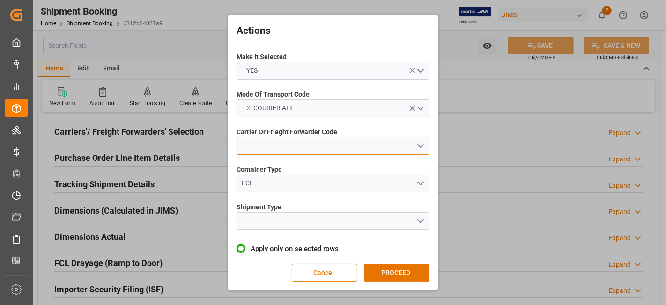
click at [420, 149] on button "open menu" at bounding box center [333, 146] width 193 height 18
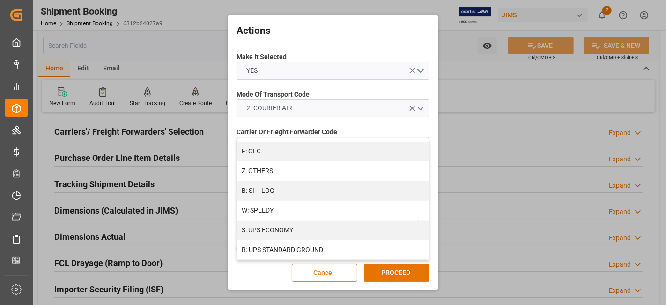
scroll to position [530, 0]
click at [351, 230] on div "S: UPS ECONOMY" at bounding box center [333, 228] width 192 height 20
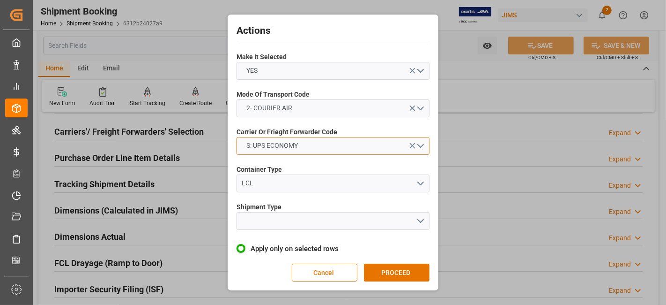
click at [423, 144] on button "S: UPS ECONOMY" at bounding box center [333, 146] width 193 height 18
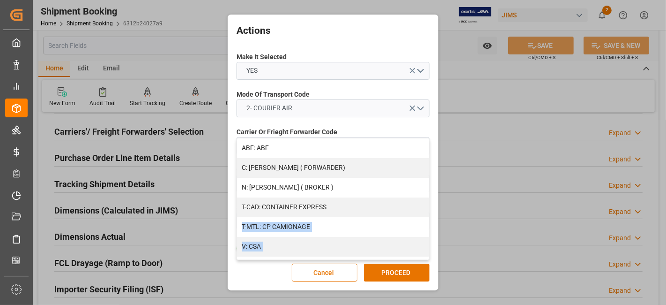
drag, startPoint x: 429, startPoint y: 160, endPoint x: 429, endPoint y: 177, distance: 16.9
click at [422, 198] on div "ABF: ABF C: CH ROBINSON ( FORWARDER) N: CH ROBINSON ( BROKER ) T-CAD: CONTAINER…" at bounding box center [333, 199] width 193 height 122
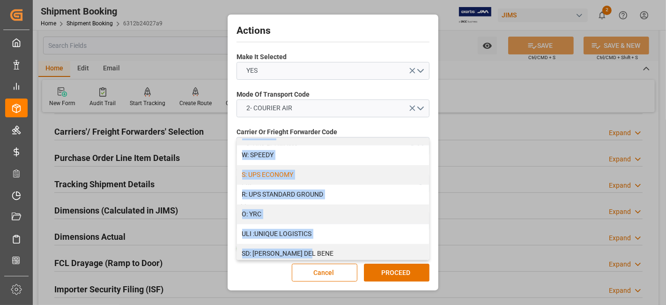
scroll to position [587, 0]
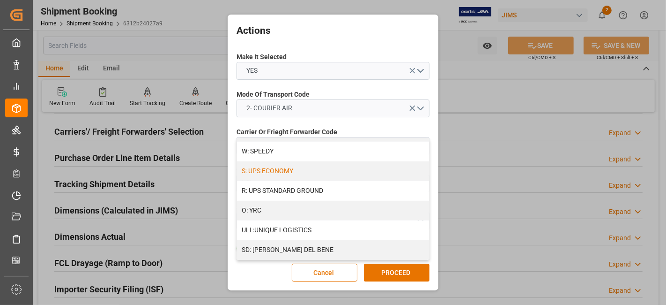
click at [355, 85] on div "Actions Make It Selected YES Mode Of Transport Code 2- COURIER AIR Carrier Or F…" at bounding box center [333, 152] width 206 height 271
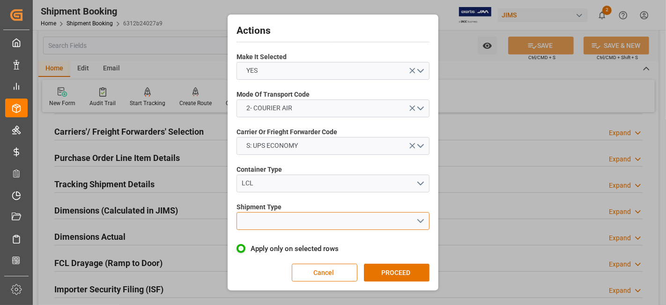
click at [422, 212] on button "open menu" at bounding box center [333, 221] width 193 height 18
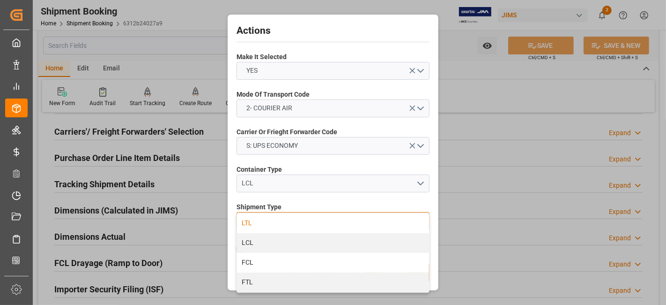
click at [328, 225] on div "LTL" at bounding box center [333, 223] width 192 height 20
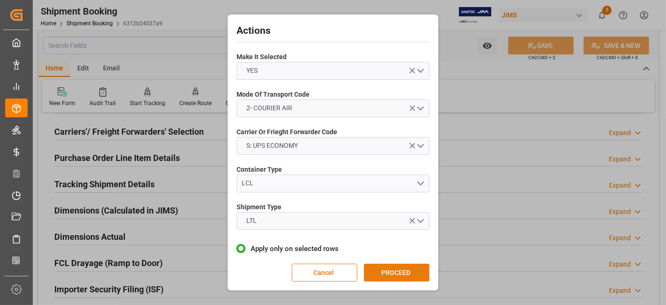
click at [388, 263] on button "PROCEED" at bounding box center [397, 272] width 66 height 18
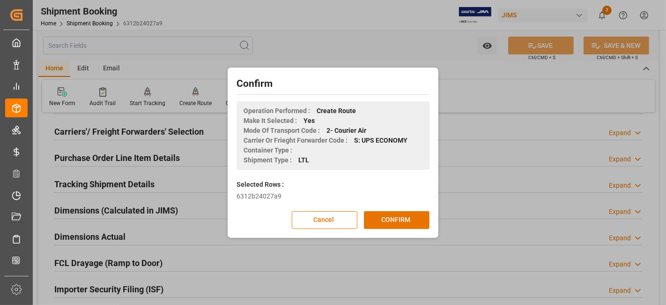
click at [385, 208] on div "Confirm Operation Performed : Create Route Make It Selected : Yes Mode Of Trans…" at bounding box center [333, 152] width 206 height 165
click at [385, 218] on button "CONFIRM" at bounding box center [397, 220] width 66 height 18
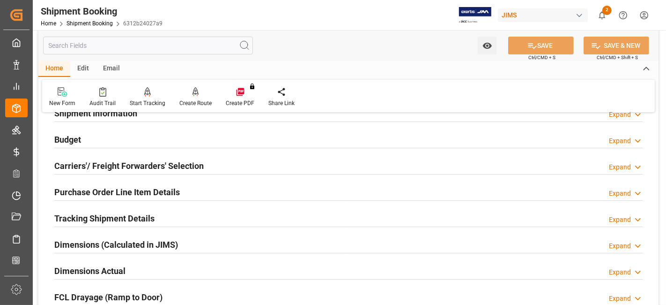
scroll to position [156, 0]
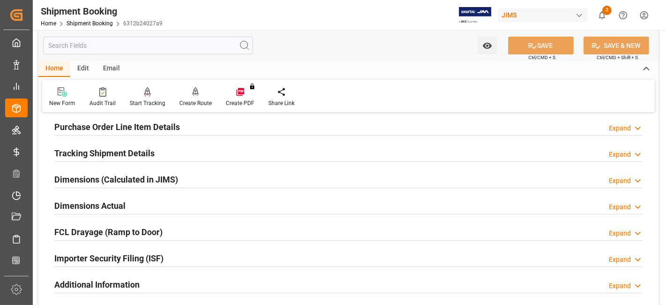
click at [95, 203] on h2 "Dimensions Actual" at bounding box center [89, 205] width 71 height 13
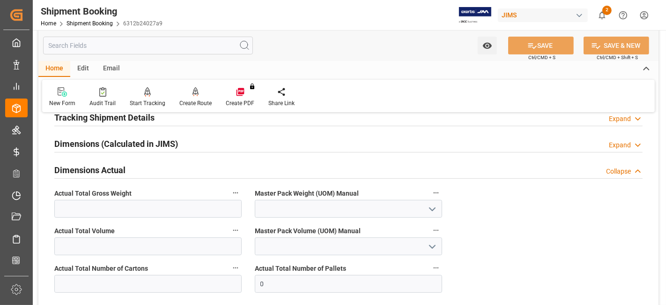
scroll to position [208, 0]
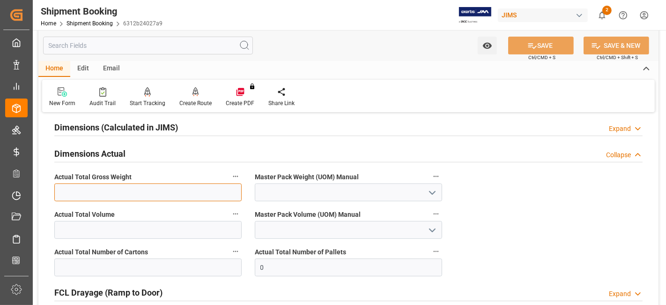
drag, startPoint x: 88, startPoint y: 194, endPoint x: 91, endPoint y: 176, distance: 18.5
click at [88, 194] on input "text" at bounding box center [147, 192] width 187 height 18
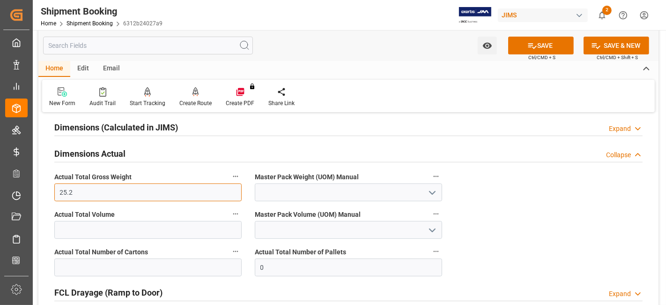
type input "25.2"
click at [428, 187] on icon "open menu" at bounding box center [432, 192] width 11 height 11
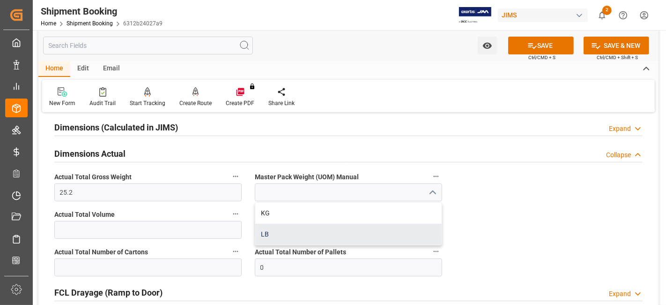
click at [357, 235] on div "LB" at bounding box center [348, 234] width 186 height 21
type input "LB"
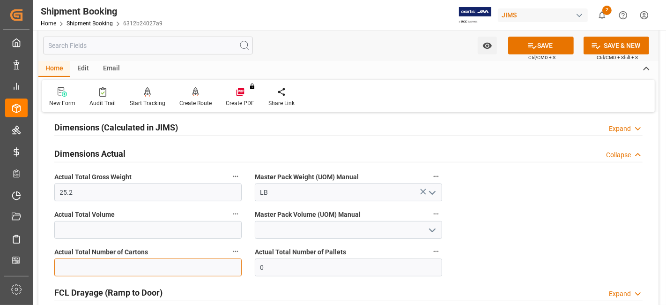
click at [122, 267] on input "text" at bounding box center [147, 267] width 187 height 18
type input "1"
drag, startPoint x: 521, startPoint y: 47, endPoint x: 480, endPoint y: 65, distance: 44.5
click at [521, 47] on button "SAVE" at bounding box center [541, 46] width 66 height 18
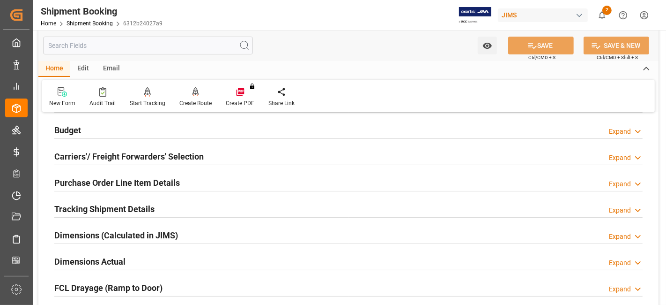
scroll to position [104, 0]
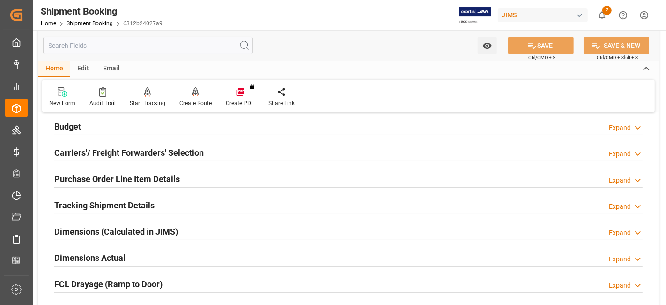
click at [113, 205] on h2 "Tracking Shipment Details" at bounding box center [104, 205] width 100 height 13
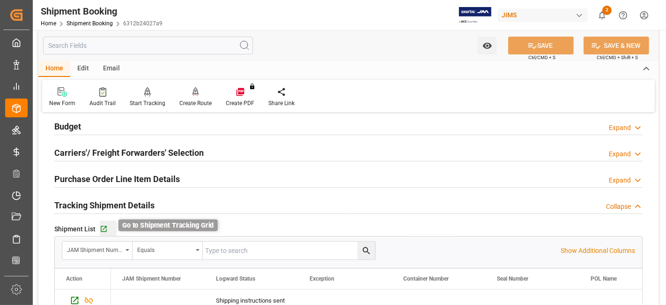
click at [104, 229] on icon "button" at bounding box center [104, 229] width 8 height 8
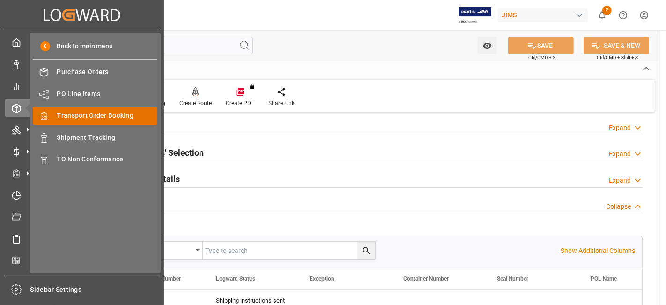
click at [104, 119] on span "Transport Order Booking" at bounding box center [107, 116] width 101 height 10
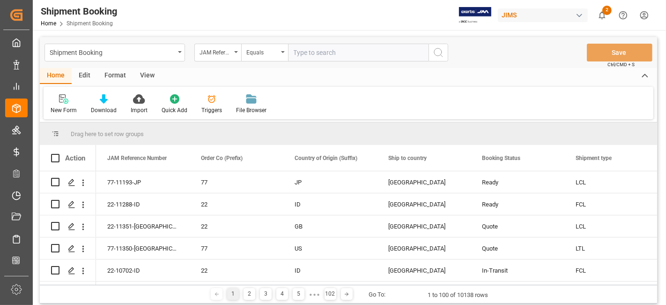
click at [304, 54] on input "text" at bounding box center [358, 53] width 141 height 18
type input "77-10870-US"
click at [433, 54] on icon "search button" at bounding box center [438, 52] width 11 height 11
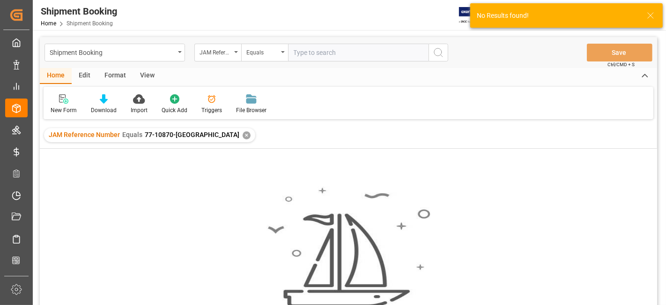
click at [243, 136] on div "✕" at bounding box center [247, 135] width 8 height 8
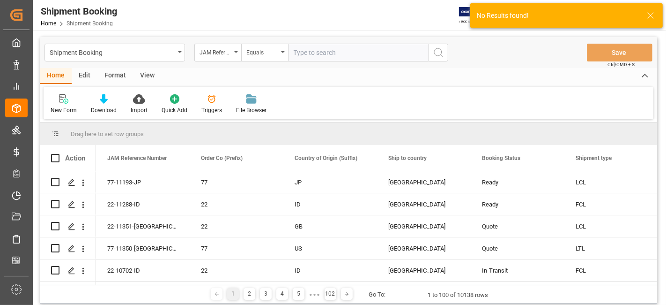
click at [302, 57] on input "text" at bounding box center [358, 53] width 141 height 18
paste input "77-10870-US"
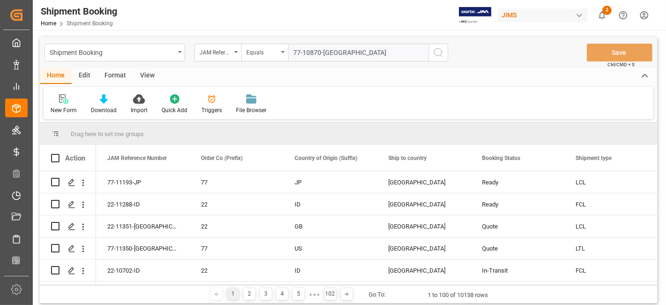
type input "77-10870-US"
click at [440, 55] on icon "search button" at bounding box center [438, 52] width 11 height 11
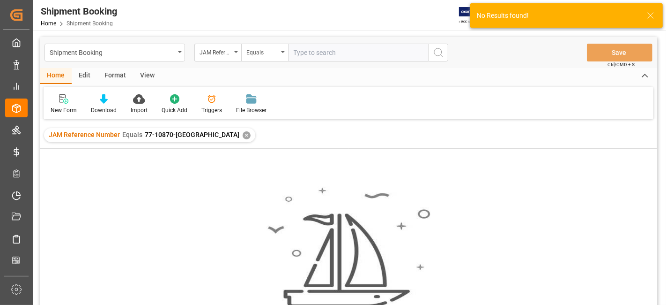
click at [243, 134] on div "✕" at bounding box center [247, 135] width 8 height 8
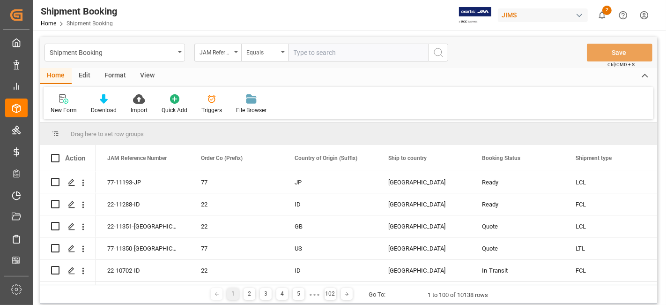
drag, startPoint x: 308, startPoint y: 54, endPoint x: 328, endPoint y: 55, distance: 20.6
click at [309, 54] on input "text" at bounding box center [358, 53] width 141 height 18
paste input "77-10870-[GEOGRAPHIC_DATA]"
type input "77-10870-[GEOGRAPHIC_DATA]"
click at [438, 58] on icon "search button" at bounding box center [438, 52] width 11 height 11
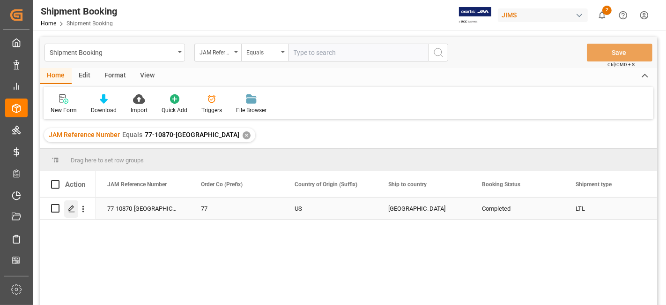
click at [69, 208] on polygon "Press SPACE to select this row." at bounding box center [71, 207] width 5 height 5
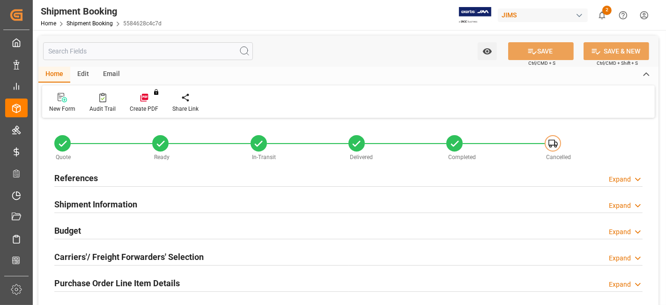
type input "0"
type input "376.0806"
type input "9090"
click at [87, 230] on div "Budget Expand" at bounding box center [348, 230] width 589 height 18
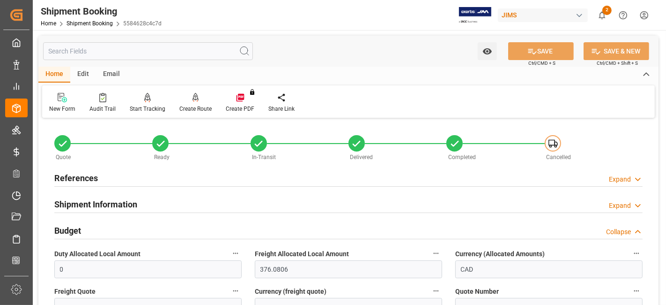
scroll to position [52, 0]
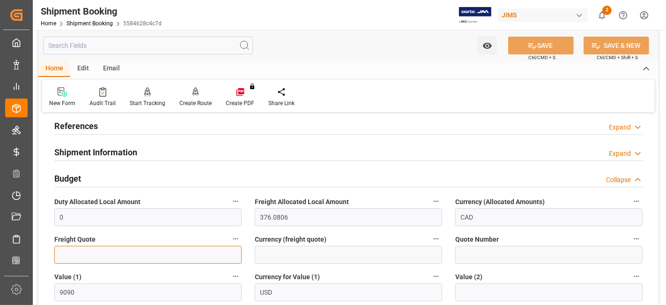
click at [84, 255] on input "text" at bounding box center [147, 255] width 187 height 18
paste input "499.41"
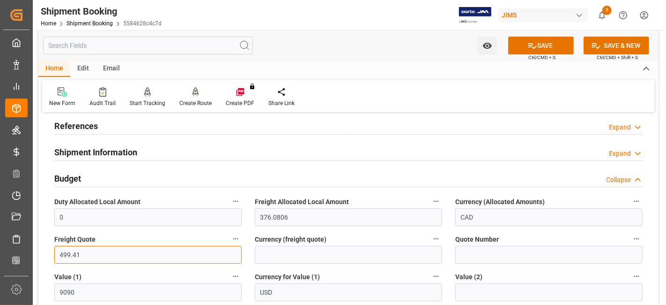
type input "499.41"
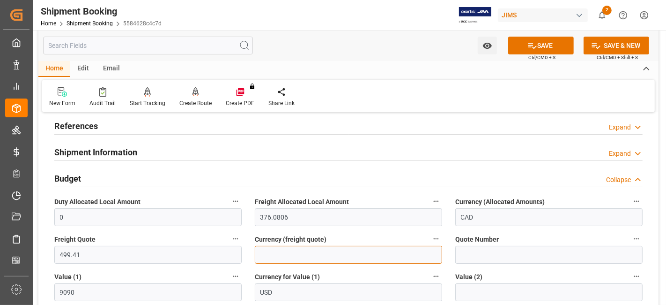
click at [286, 255] on input at bounding box center [348, 255] width 187 height 18
type input "USD"
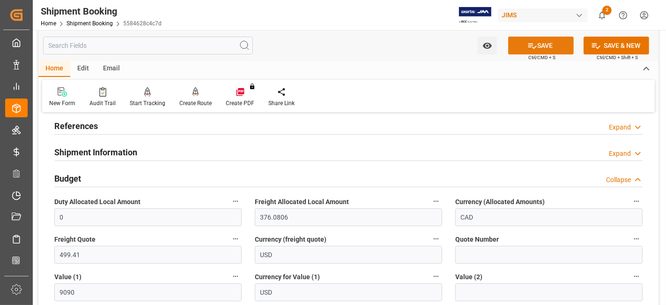
click at [530, 47] on icon at bounding box center [533, 46] width 10 height 10
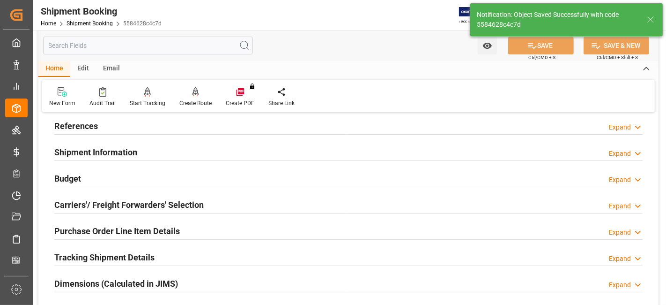
scroll to position [104, 0]
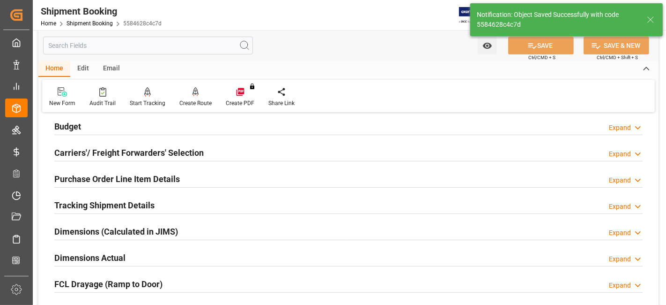
click at [135, 202] on h2 "Tracking Shipment Details" at bounding box center [104, 205] width 100 height 13
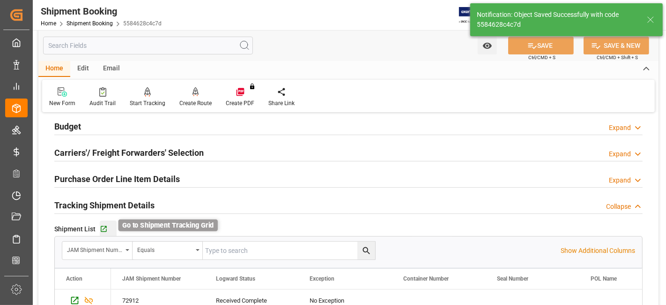
click at [104, 230] on icon "button" at bounding box center [104, 229] width 6 height 6
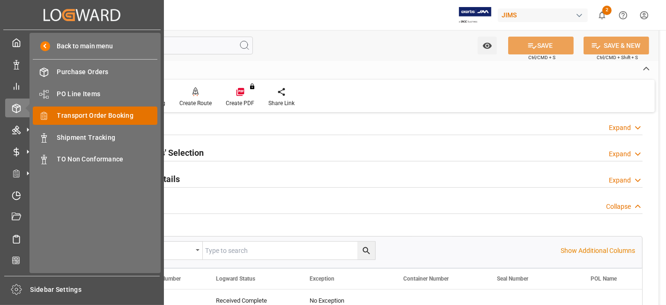
click at [120, 114] on span "Transport Order Booking" at bounding box center [107, 116] width 101 height 10
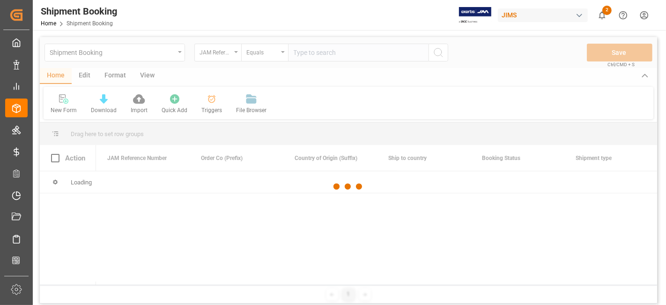
click at [305, 53] on div at bounding box center [349, 186] width 618 height 299
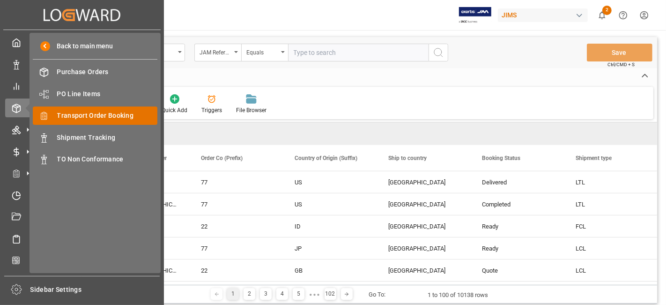
click at [101, 115] on span "Transport Order Booking" at bounding box center [107, 116] width 101 height 10
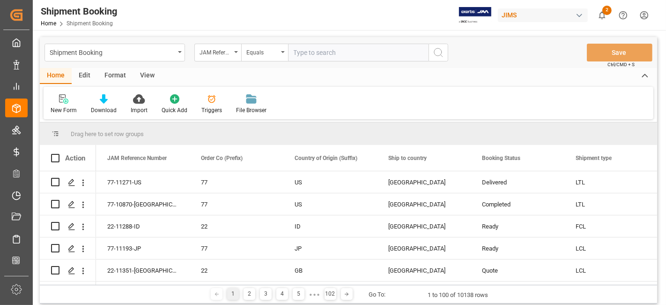
click at [313, 52] on input "text" at bounding box center [358, 53] width 141 height 18
paste input "77-10711-CN"
type input "77-10711-CN"
click at [435, 54] on icon "search button" at bounding box center [438, 52] width 11 height 11
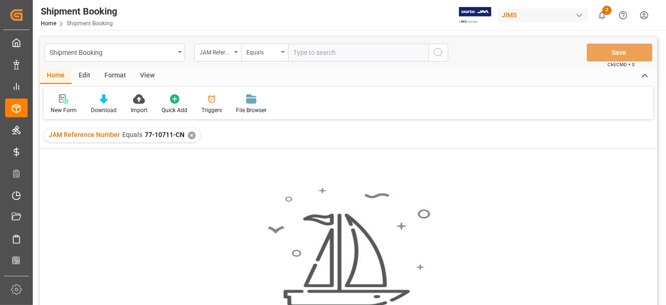
click at [191, 137] on div "✕" at bounding box center [192, 135] width 8 height 8
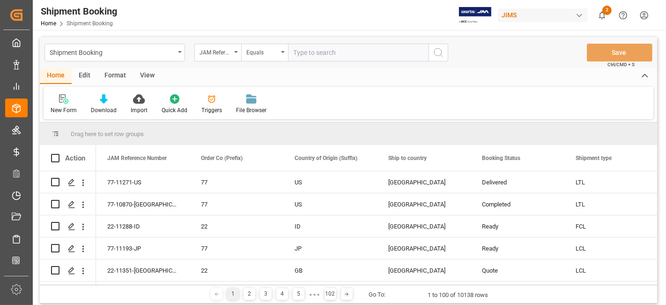
click at [300, 52] on input "text" at bounding box center [358, 53] width 141 height 18
paste input "77-10711-CN"
type input "77-10711-CN"
click at [437, 52] on icon "search button" at bounding box center [438, 52] width 11 height 11
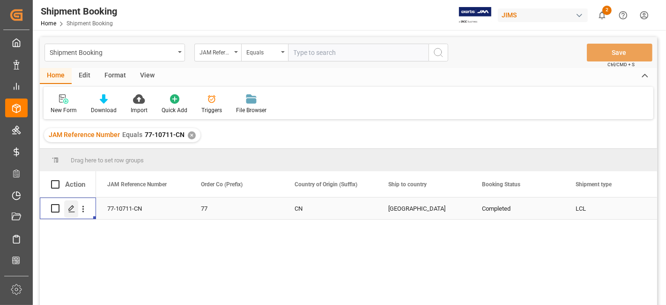
click at [77, 209] on div "Press SPACE to select this row." at bounding box center [71, 208] width 14 height 17
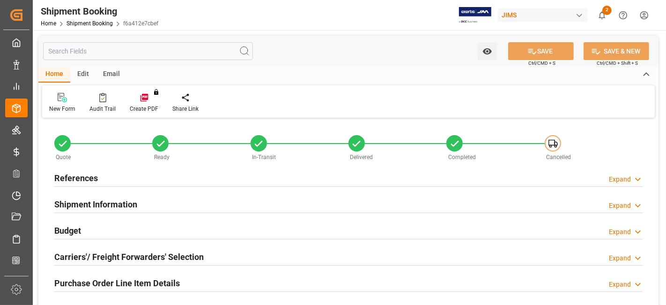
type input "0"
type input "5324.709"
type input "0"
type input "11900"
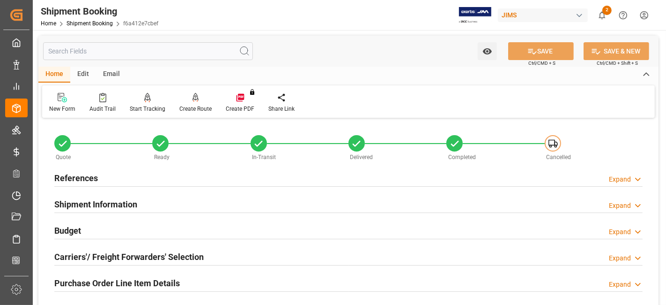
scroll to position [52, 0]
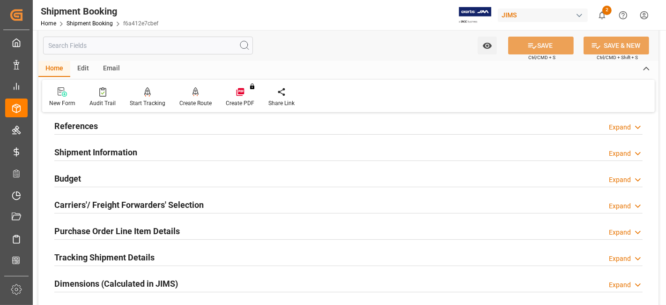
click at [75, 175] on h2 "Budget" at bounding box center [67, 178] width 27 height 13
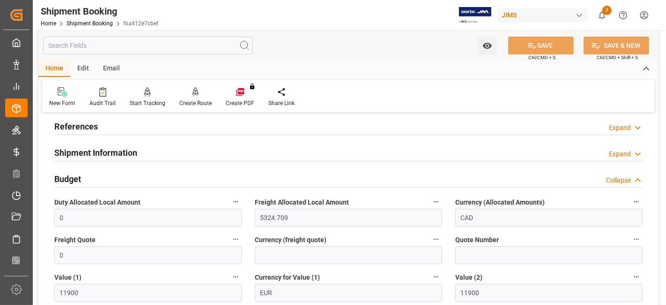
scroll to position [0, 0]
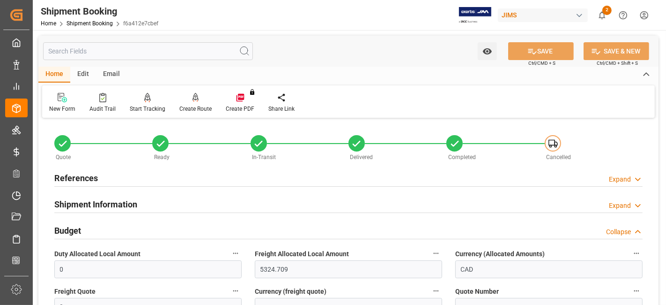
click at [179, 204] on div "Shipment Information Expand" at bounding box center [348, 203] width 589 height 18
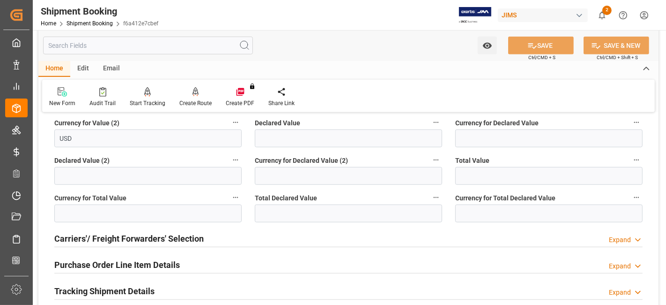
scroll to position [677, 0]
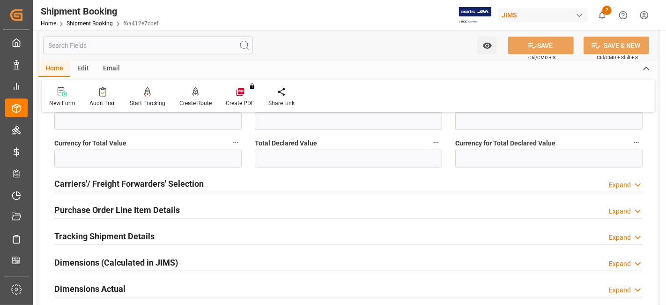
click at [101, 208] on h2 "Purchase Order Line Item Details" at bounding box center [117, 209] width 126 height 13
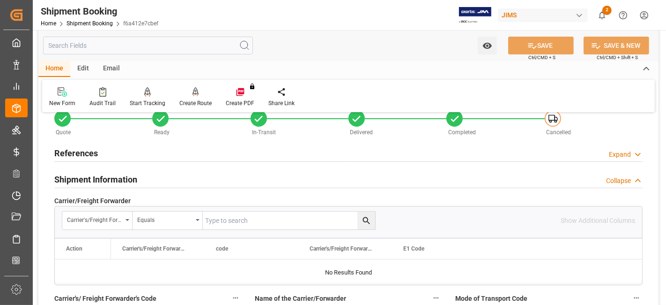
scroll to position [0, 0]
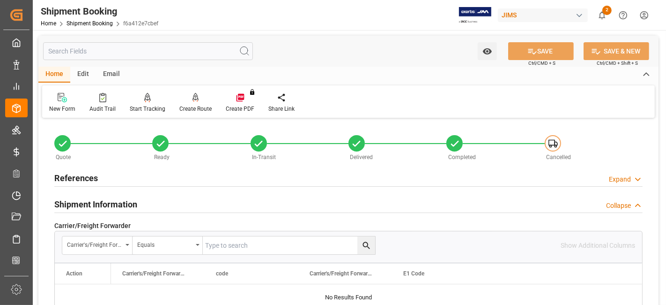
click at [104, 181] on div "References Expand" at bounding box center [348, 177] width 589 height 18
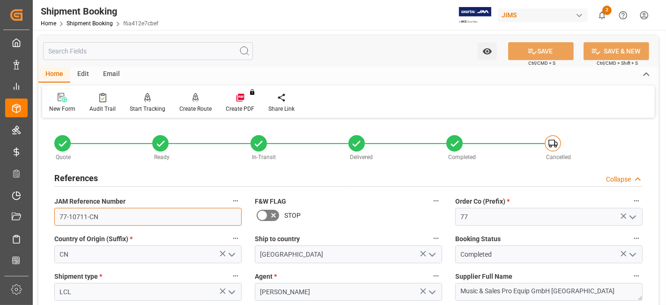
drag, startPoint x: 109, startPoint y: 215, endPoint x: 56, endPoint y: 216, distance: 53.0
click at [56, 216] on input "77-10711-CN" at bounding box center [147, 217] width 187 height 18
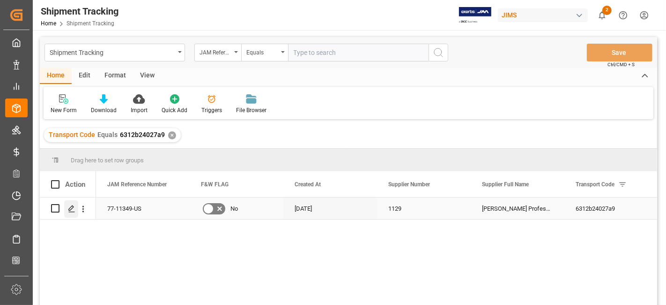
click at [71, 206] on polygon "Press SPACE to select this row." at bounding box center [71, 207] width 5 height 5
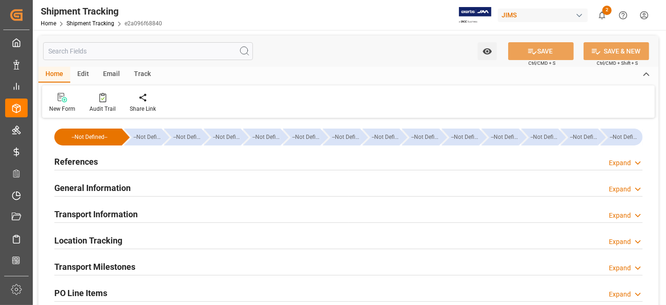
type input "[DATE]"
click at [113, 158] on div "References Expand" at bounding box center [348, 161] width 589 height 18
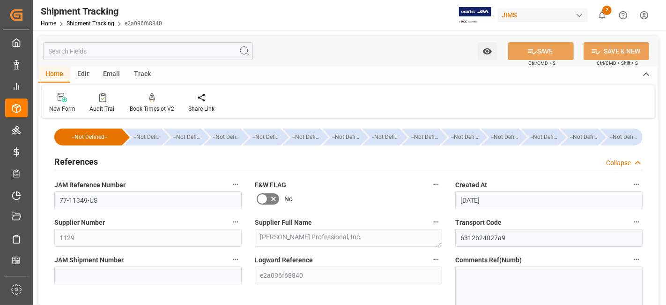
click at [113, 158] on div "References Collapse" at bounding box center [348, 161] width 589 height 18
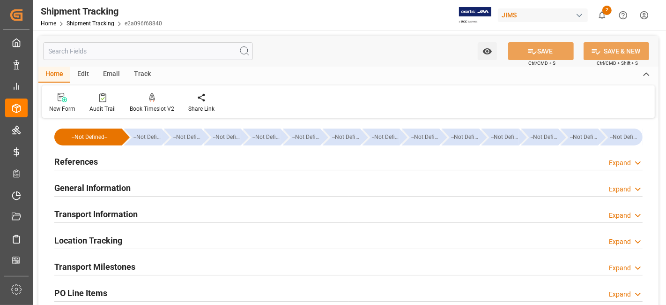
click at [144, 182] on div "General Information Expand" at bounding box center [348, 187] width 589 height 18
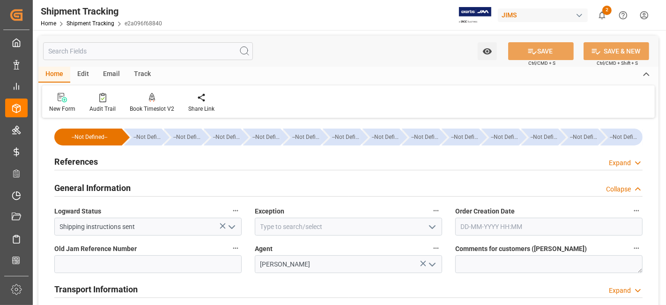
click at [433, 230] on icon "open menu" at bounding box center [432, 226] width 11 height 11
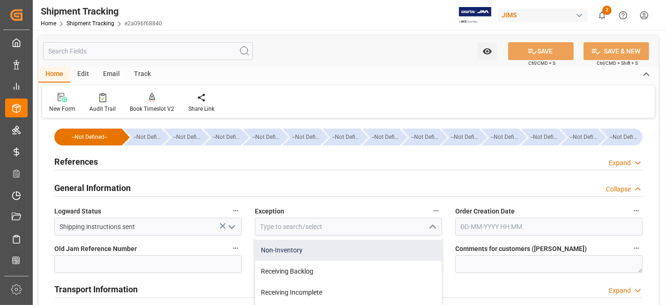
click at [330, 248] on div "Non-Inventory" at bounding box center [348, 249] width 186 height 21
type input "Non-Inventory"
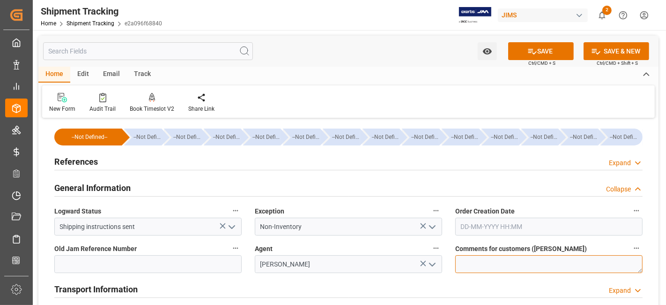
click at [483, 264] on textarea at bounding box center [548, 264] width 187 height 18
type textarea "N"
type textarea "non-inventory for HPC show"
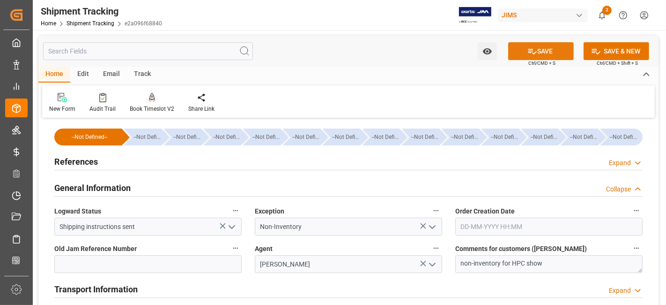
click at [543, 55] on button "SAVE" at bounding box center [541, 51] width 66 height 18
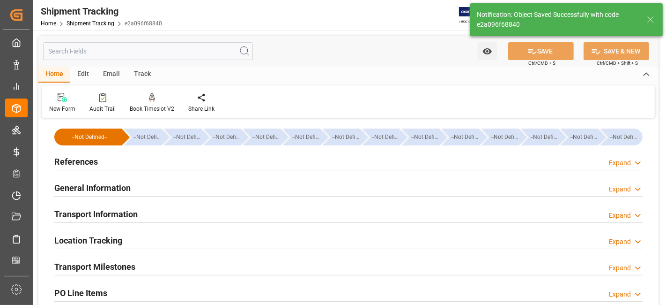
click at [146, 214] on div "Transport Information Expand" at bounding box center [348, 213] width 589 height 18
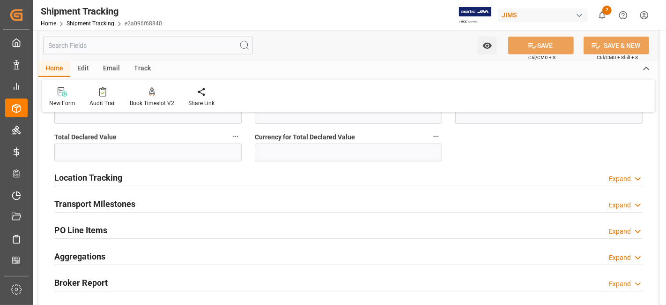
scroll to position [416, 0]
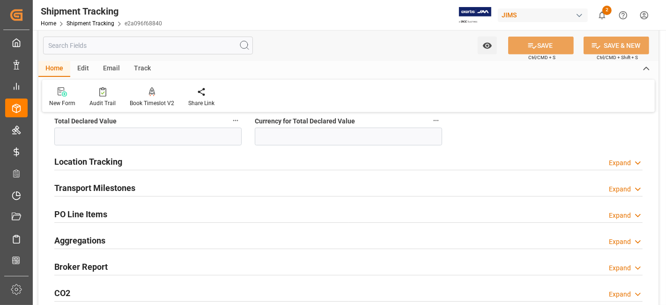
click at [136, 188] on div "Transport Milestones Expand" at bounding box center [348, 187] width 589 height 18
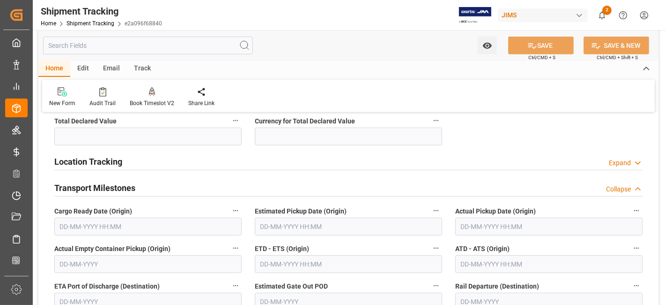
click at [108, 226] on input "text" at bounding box center [147, 226] width 187 height 18
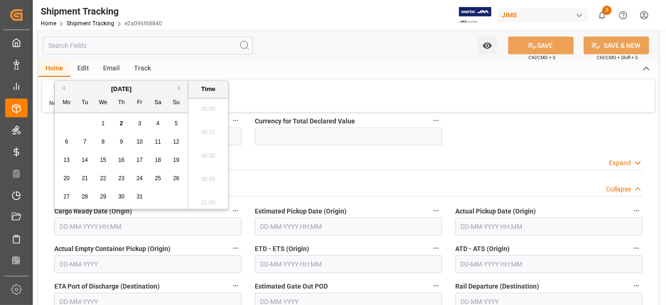
scroll to position [1525, 0]
click at [89, 136] on div "7" at bounding box center [85, 141] width 12 height 11
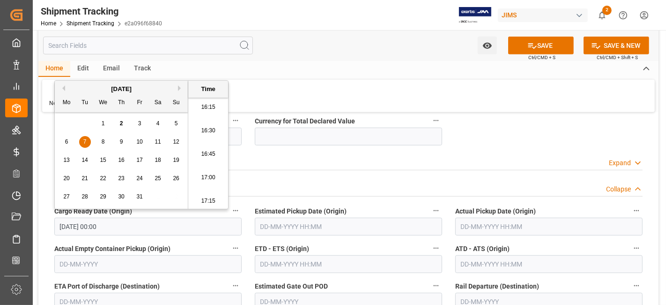
click at [120, 125] on span "2" at bounding box center [121, 123] width 3 height 7
type input "[DATE] 00:00"
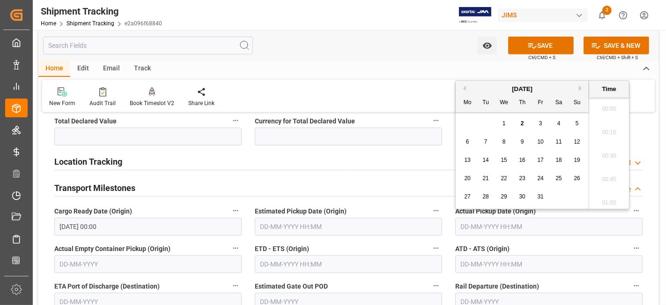
click at [483, 230] on input "text" at bounding box center [548, 226] width 187 height 18
click at [491, 124] on div "29 30 1 2 3 4 5" at bounding box center [523, 123] width 128 height 18
click at [523, 124] on span "2" at bounding box center [522, 123] width 3 height 7
type input "[DATE] 00:00"
click at [359, 265] on input "text" at bounding box center [348, 264] width 187 height 18
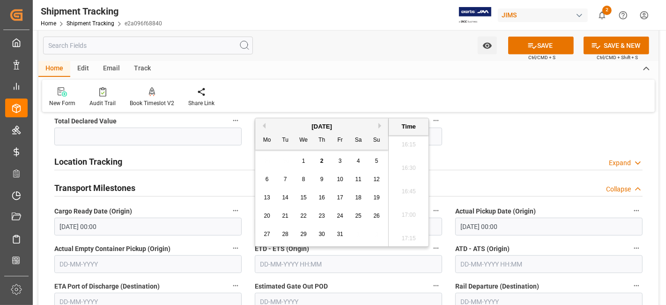
click at [321, 156] on div "2" at bounding box center [322, 161] width 12 height 11
type input "[DATE] 00:00"
click at [209, 247] on label "Actual Empty Container Pickup (Origin)" at bounding box center [147, 248] width 187 height 13
click at [230, 247] on button "Actual Empty Container Pickup (Origin)" at bounding box center [236, 248] width 12 height 12
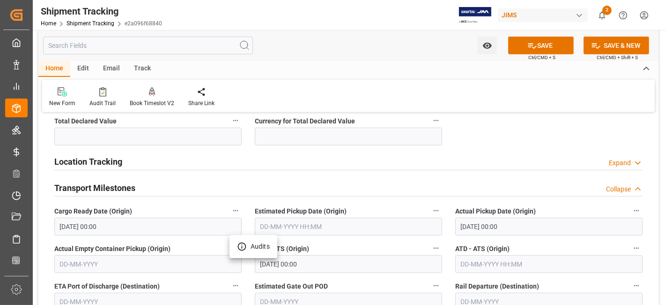
click at [202, 238] on div at bounding box center [333, 152] width 666 height 305
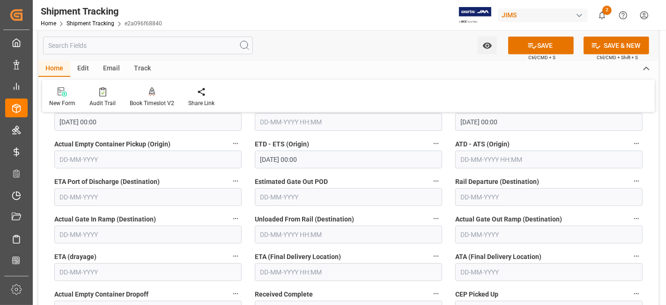
scroll to position [573, 0]
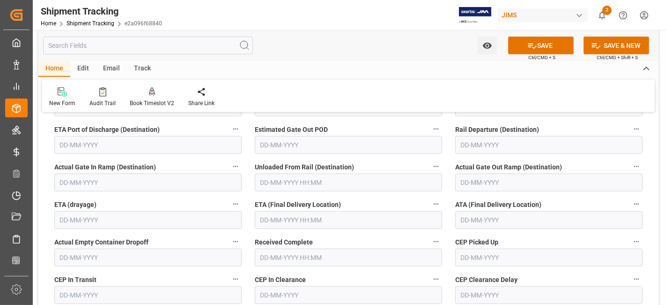
click at [318, 215] on input "text" at bounding box center [348, 220] width 187 height 18
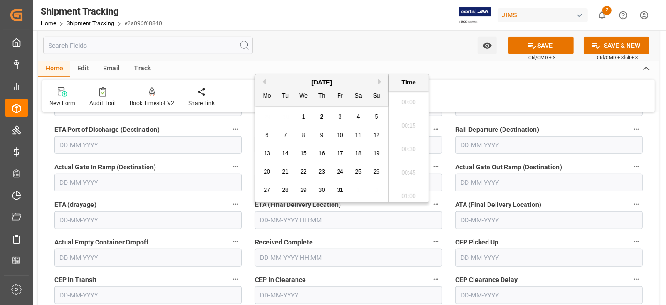
scroll to position [1525, 0]
click at [289, 117] on div "29 30 1 2 3 4 5" at bounding box center [322, 117] width 128 height 18
click at [339, 120] on span "3" at bounding box center [340, 116] width 3 height 7
type input "[DATE] 00:00"
click at [446, 161] on div "Unloaded From Rail (Destination)" at bounding box center [348, 175] width 201 height 37
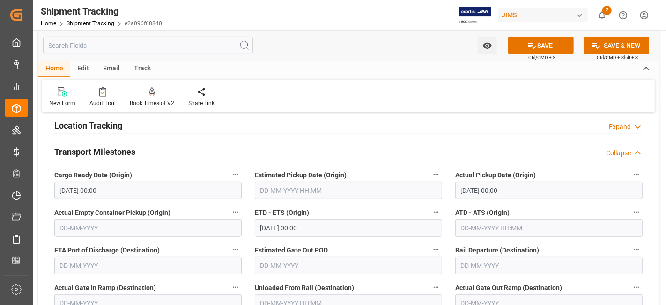
scroll to position [469, 0]
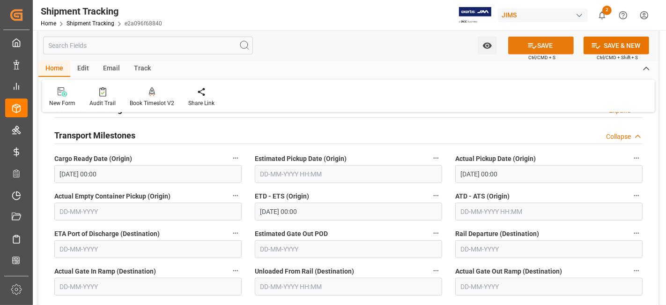
click at [528, 48] on icon at bounding box center [533, 46] width 10 height 10
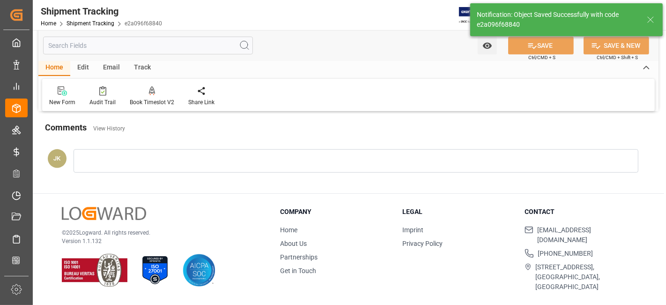
scroll to position [131, 0]
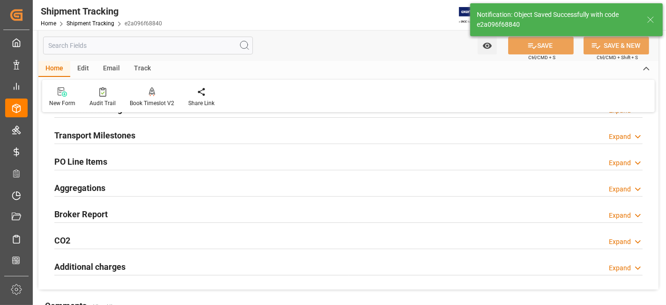
click at [134, 184] on div "Aggregations Expand" at bounding box center [348, 187] width 589 height 18
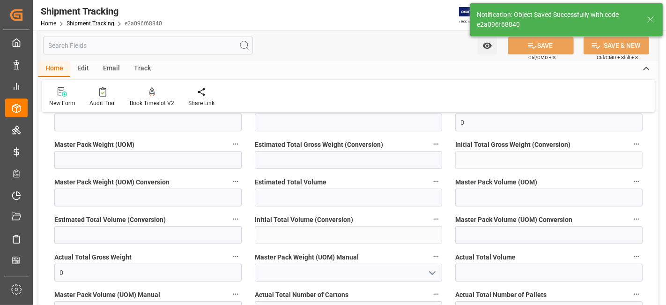
scroll to position [340, 0]
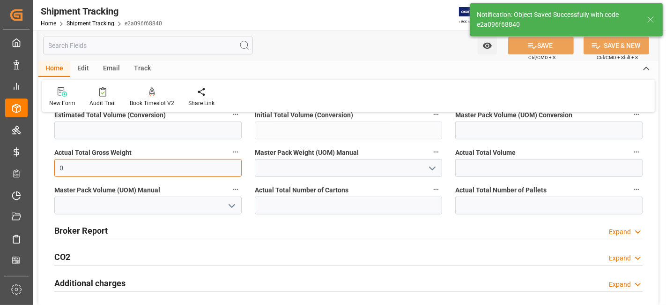
click at [110, 169] on input "0" at bounding box center [147, 168] width 187 height 18
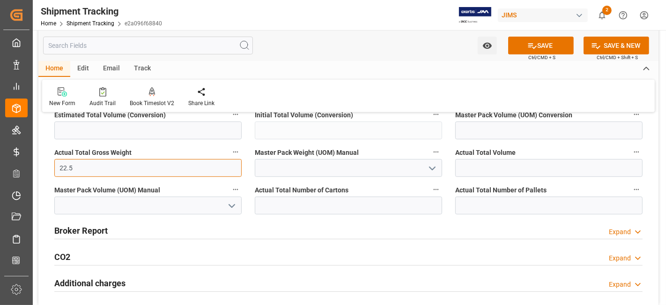
type input "22.5"
click at [425, 168] on button "open menu" at bounding box center [432, 168] width 14 height 15
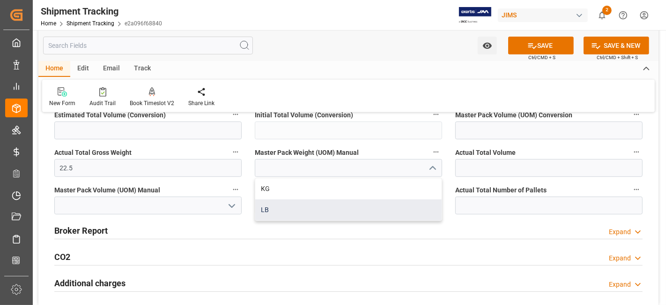
click at [394, 203] on div "LB" at bounding box center [348, 209] width 186 height 21
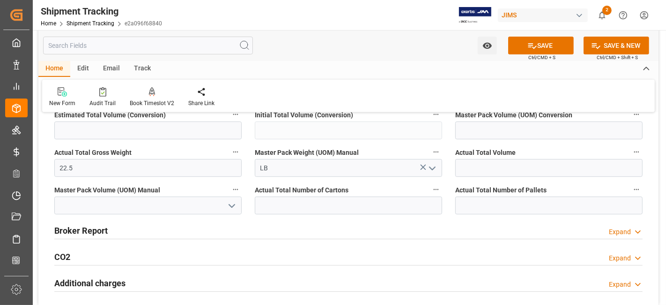
type input "LB"
click at [389, 201] on input "text" at bounding box center [348, 205] width 187 height 18
type input "1"
click at [538, 42] on button "SAVE" at bounding box center [541, 46] width 66 height 18
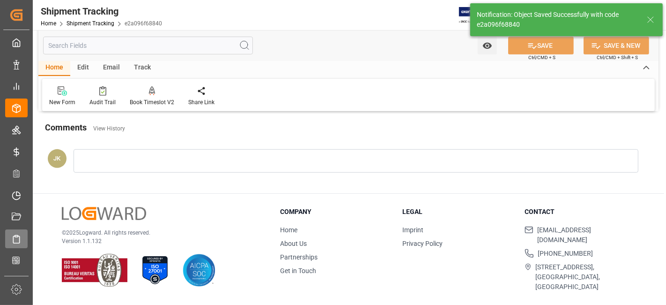
scroll to position [115, 0]
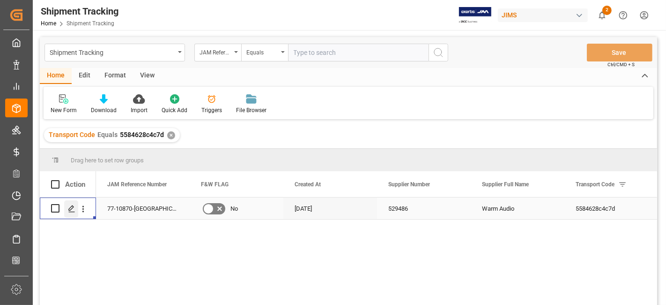
click at [69, 211] on icon "Press SPACE to select this row." at bounding box center [71, 208] width 7 height 7
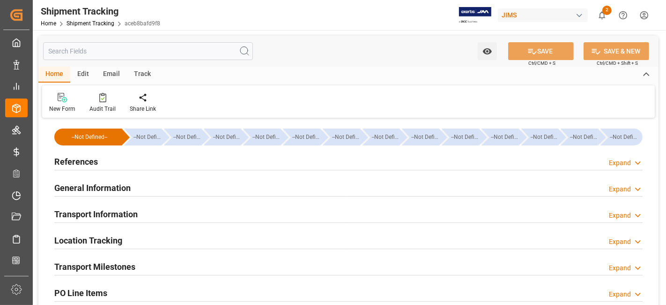
type input "[DATE] 00:00"
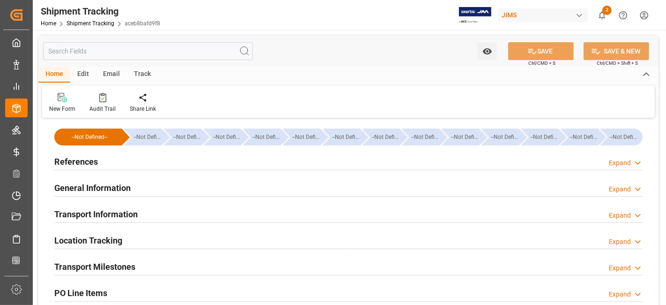
type input "[DATE]"
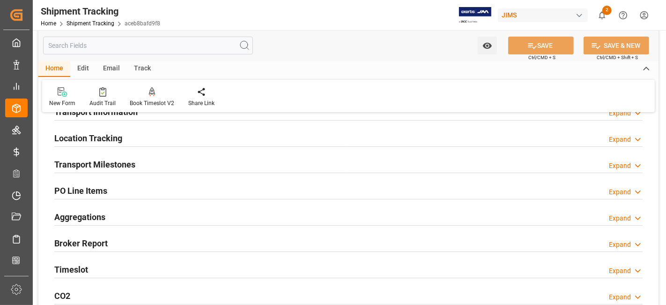
scroll to position [104, 0]
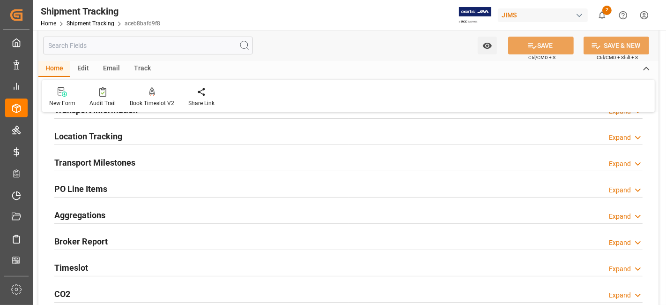
click at [180, 163] on div "Transport Milestones Expand" at bounding box center [348, 162] width 589 height 18
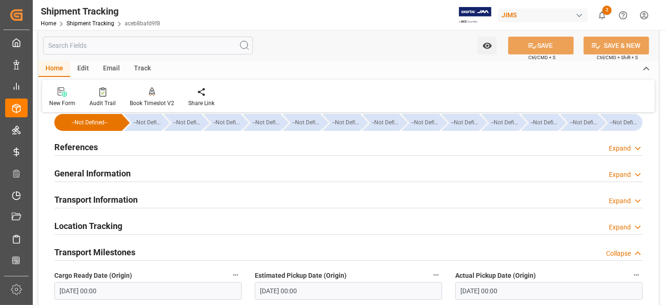
scroll to position [0, 0]
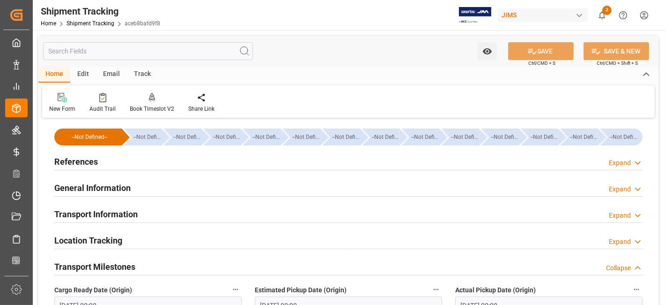
click at [121, 183] on h2 "General Information" at bounding box center [92, 187] width 76 height 13
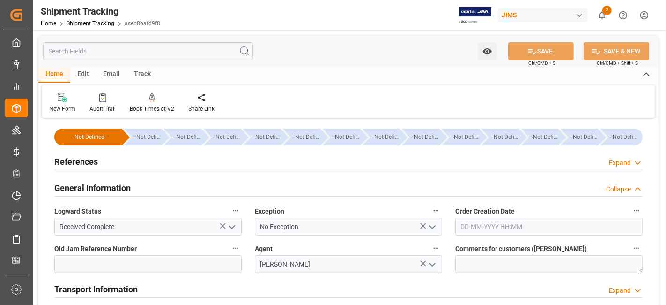
click at [121, 183] on h2 "General Information" at bounding box center [92, 187] width 76 height 13
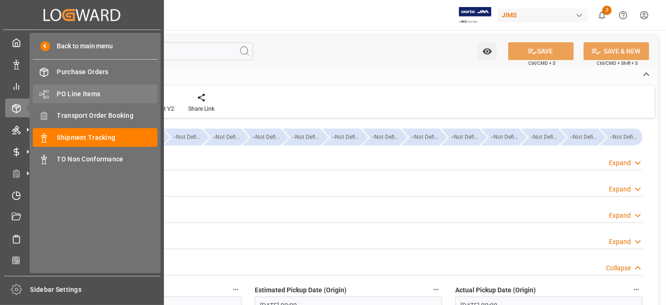
click at [83, 92] on span "PO Line Items" at bounding box center [107, 94] width 101 height 10
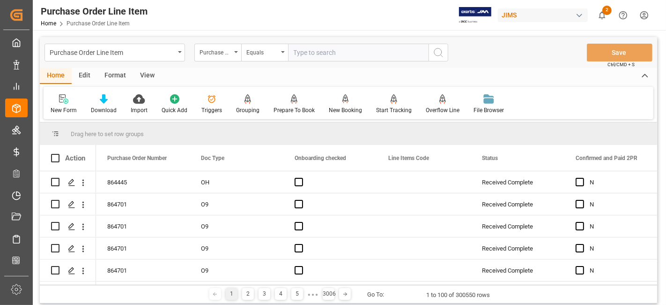
click at [308, 53] on input "text" at bounding box center [358, 53] width 141 height 18
paste input "77-10711-CN"
type input "77-10711-CN"
click at [441, 55] on icon "search button" at bounding box center [438, 52] width 11 height 11
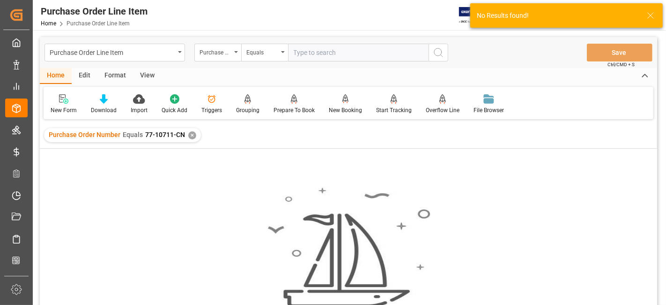
click at [191, 137] on div "✕" at bounding box center [192, 135] width 8 height 8
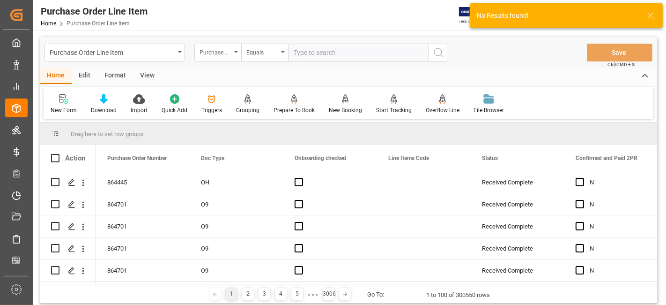
click at [236, 55] on div "Purchase Order Number" at bounding box center [217, 53] width 47 height 18
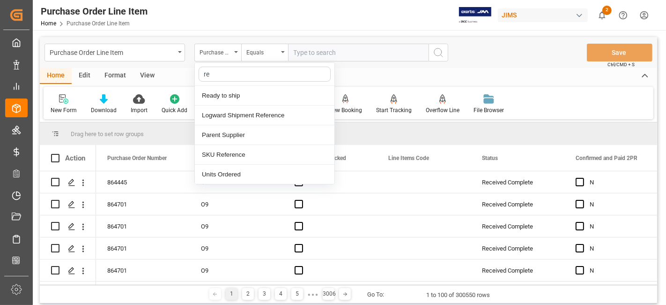
type input "ref"
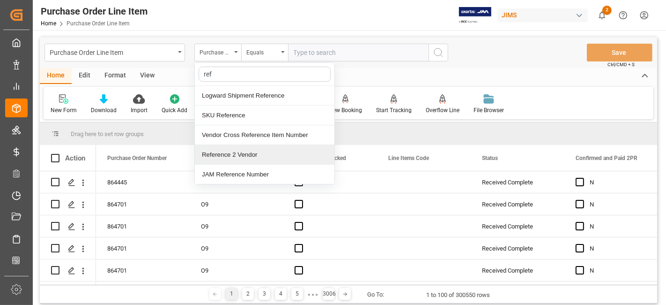
click at [240, 149] on div "Reference 2 Vendor" at bounding box center [265, 155] width 140 height 20
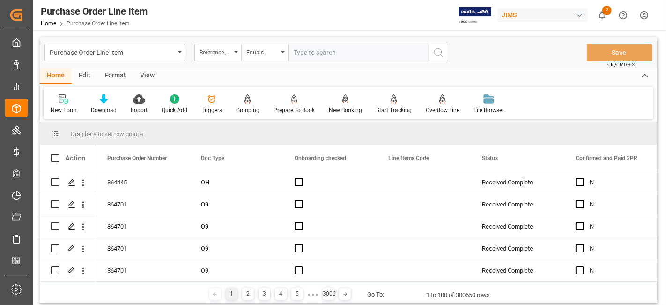
click at [314, 54] on input "text" at bounding box center [358, 53] width 141 height 18
paste input "77-10711-CN"
type input "77-10711-CN"
click at [435, 52] on icon "search button" at bounding box center [438, 52] width 11 height 11
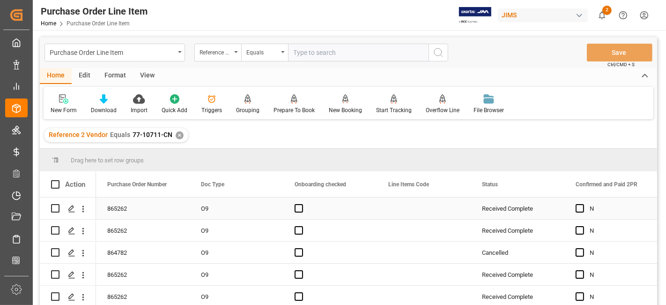
click at [413, 207] on div "Press SPACE to select this row." at bounding box center [424, 208] width 94 height 22
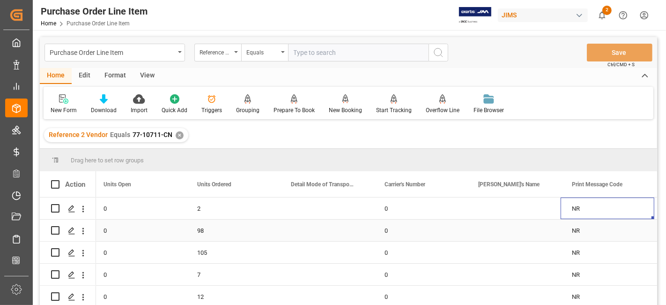
scroll to position [0, 2815]
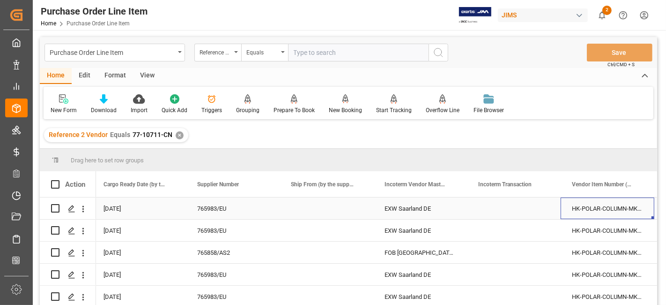
click at [422, 216] on div "EXW Saarland DE" at bounding box center [420, 208] width 94 height 22
click at [419, 209] on div "EXW Saarland DE" at bounding box center [420, 208] width 94 height 22
click at [502, 202] on div "Press SPACE to select this row." at bounding box center [514, 208] width 94 height 22
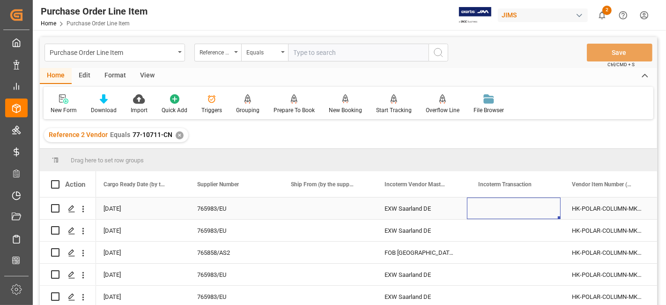
click at [502, 202] on div "Press SPACE to select this row." at bounding box center [514, 208] width 94 height 22
click at [495, 212] on input "Press SPACE to select this row." at bounding box center [514, 214] width 79 height 18
click at [510, 218] on input "DAP" at bounding box center [514, 214] width 79 height 18
type input "DAP NINGBO CHINA"
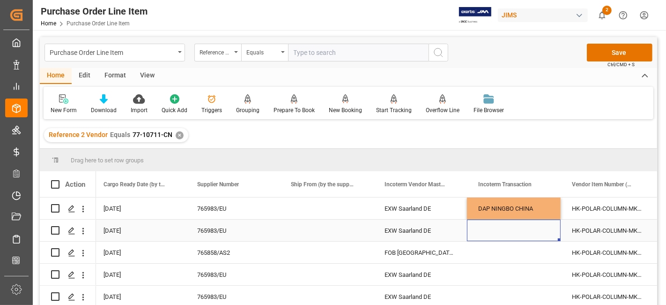
click at [499, 235] on div "Press SPACE to select this row." at bounding box center [514, 230] width 94 height 22
click at [500, 212] on div "DAP NINGBO CHINA" at bounding box center [514, 208] width 94 height 22
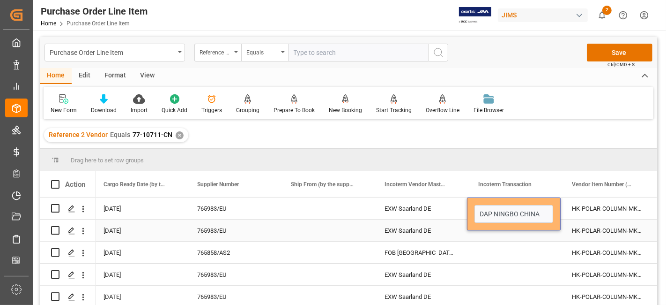
click at [497, 235] on div "Press SPACE to select this row." at bounding box center [514, 230] width 94 height 22
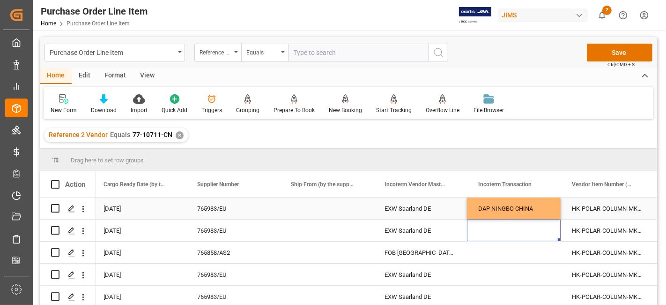
click at [515, 207] on div "DAP NINGBO CHINA" at bounding box center [514, 208] width 94 height 22
click at [499, 231] on div "Press SPACE to select this row." at bounding box center [514, 230] width 94 height 22
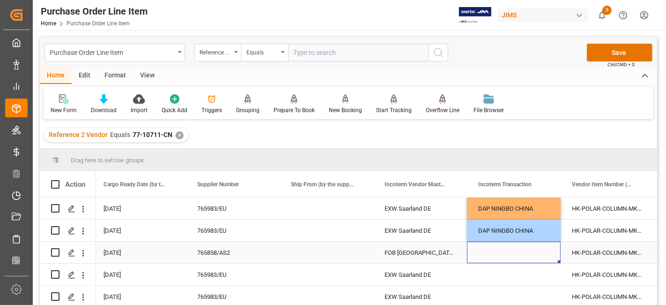
click at [495, 248] on div "Press SPACE to select this row." at bounding box center [514, 252] width 94 height 22
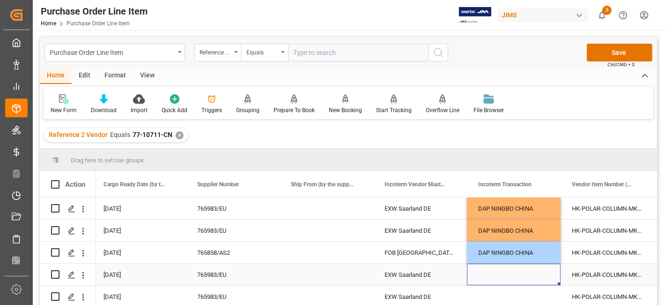
click at [493, 271] on div "Press SPACE to select this row." at bounding box center [514, 274] width 94 height 22
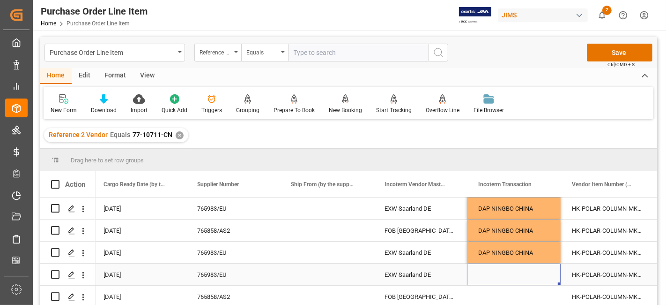
click at [493, 271] on div "Press SPACE to select this row." at bounding box center [514, 274] width 94 height 22
click at [490, 295] on div "Press SPACE to select this row." at bounding box center [514, 296] width 94 height 22
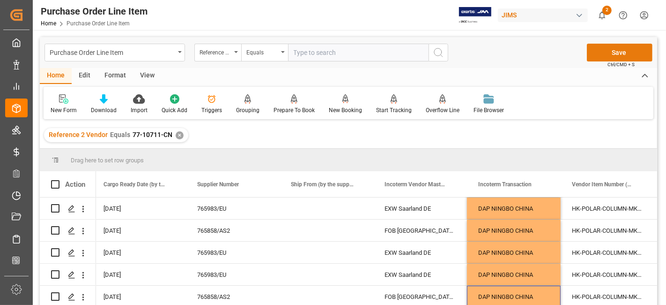
click at [609, 57] on button "Save" at bounding box center [620, 53] width 66 height 18
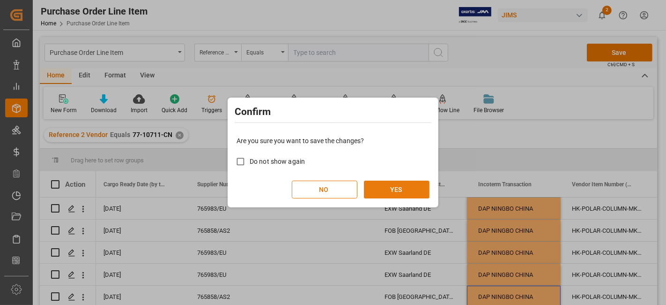
click at [394, 189] on button "YES" at bounding box center [397, 189] width 66 height 18
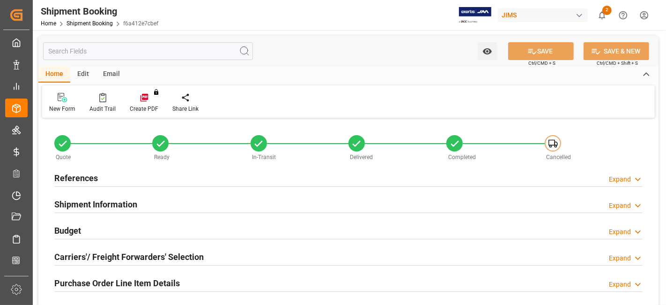
type input "7"
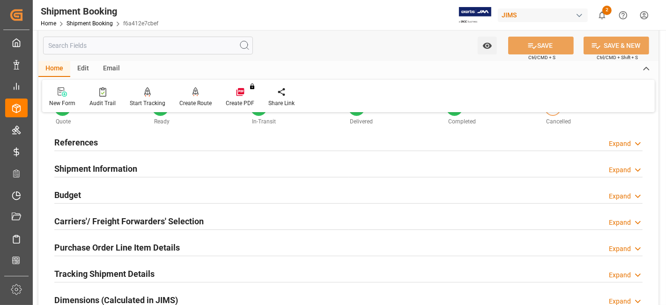
scroll to position [52, 0]
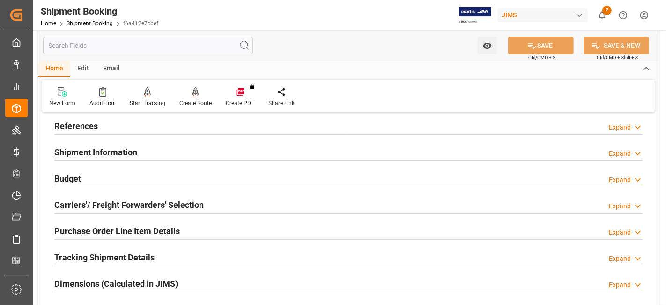
click at [99, 156] on h2 "Shipment Information" at bounding box center [95, 152] width 83 height 13
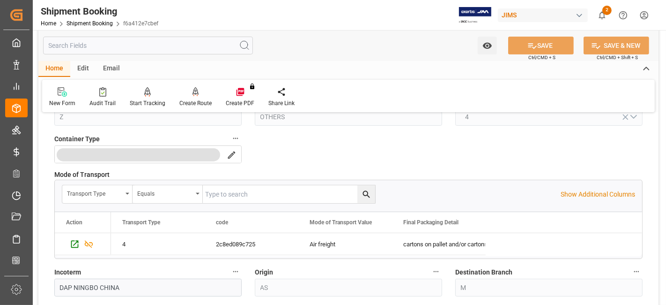
scroll to position [208, 0]
